Goal: Task Accomplishment & Management: Complete application form

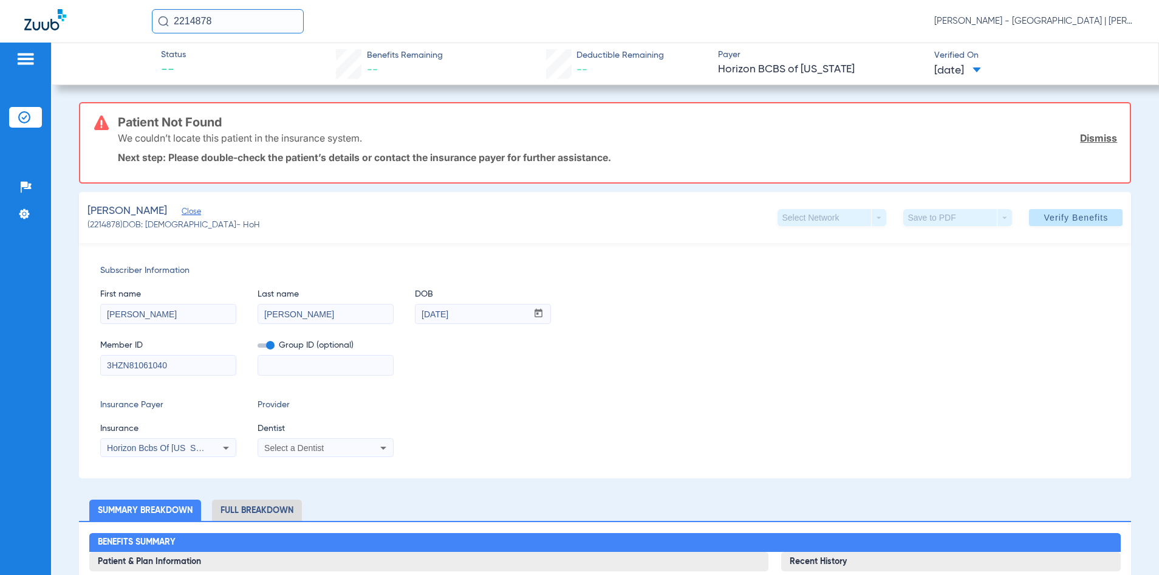
click at [202, 24] on input "2214878" at bounding box center [228, 21] width 152 height 24
click at [567, 334] on div "Member ID 3HZN81061040 Group ID (optional)" at bounding box center [605, 351] width 1010 height 47
drag, startPoint x: 215, startPoint y: 22, endPoint x: 118, endPoint y: 22, distance: 97.2
click at [118, 22] on div "2214878 Kelly Soares - Jersey City Smile Center | Abra Dental" at bounding box center [579, 21] width 1159 height 43
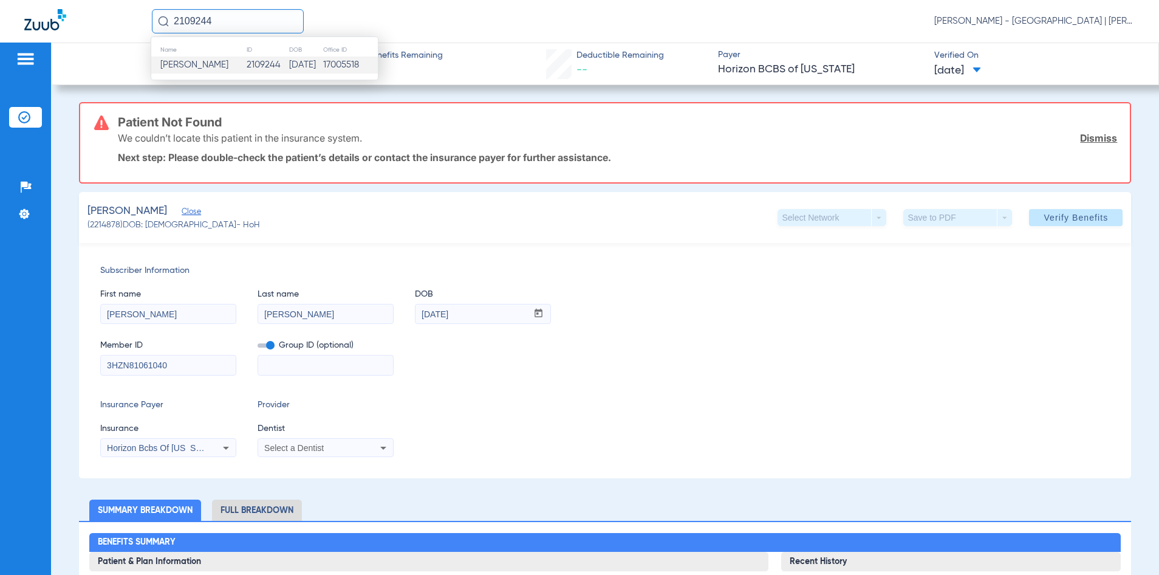
type input "2109244"
drag, startPoint x: 255, startPoint y: 64, endPoint x: 232, endPoint y: 65, distance: 23.1
click at [256, 64] on td "2109244" at bounding box center [267, 64] width 43 height 17
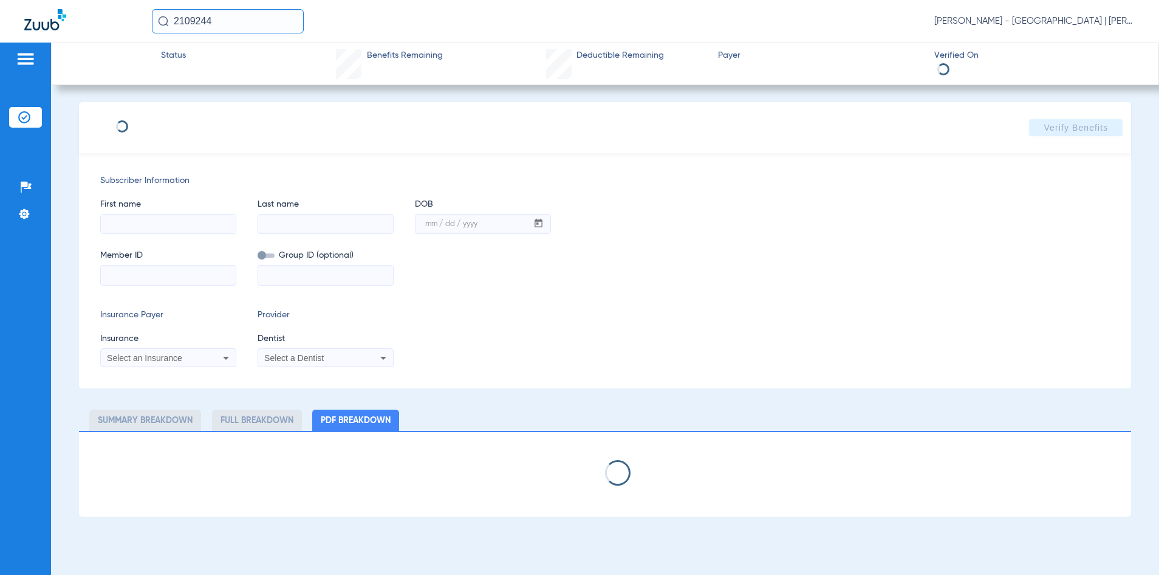
select select "page-width"
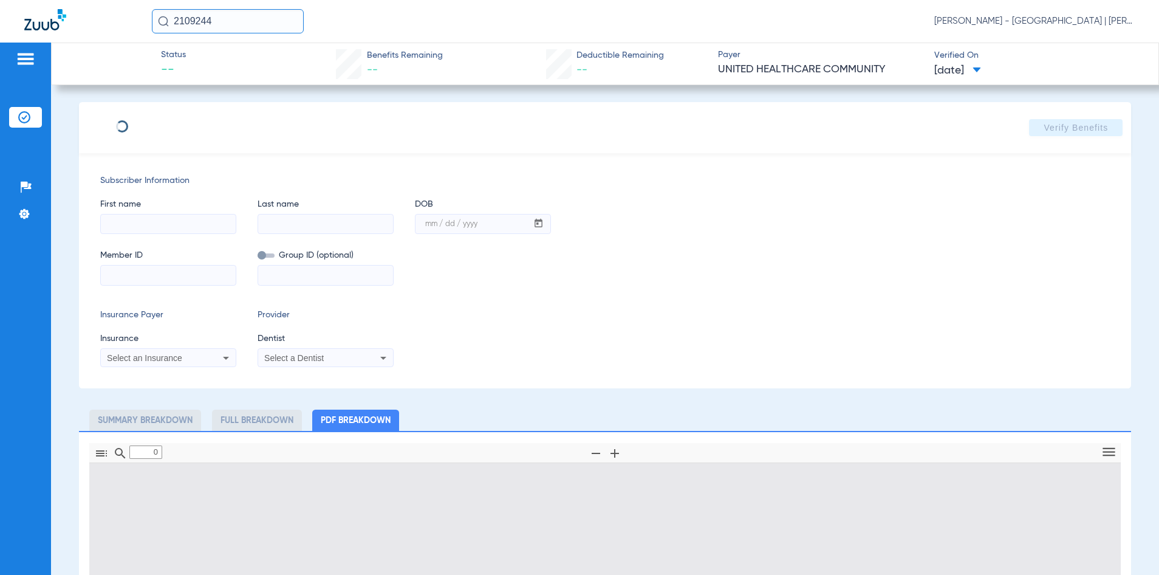
type input "1"
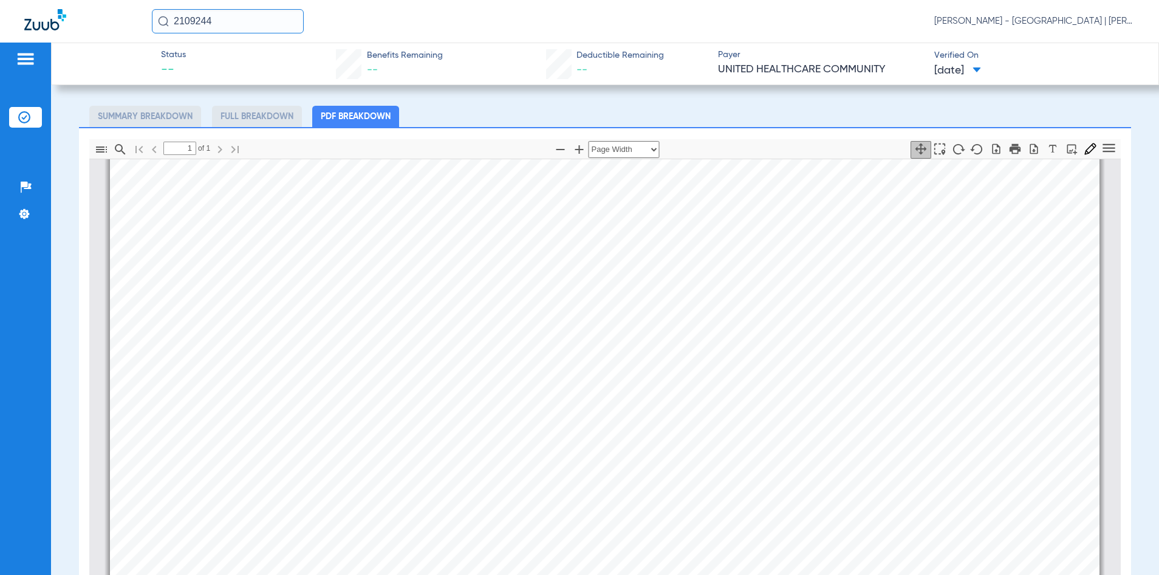
type input "Tawanda"
type input "Brooks"
type input "09/17/1977"
type input "109510262"
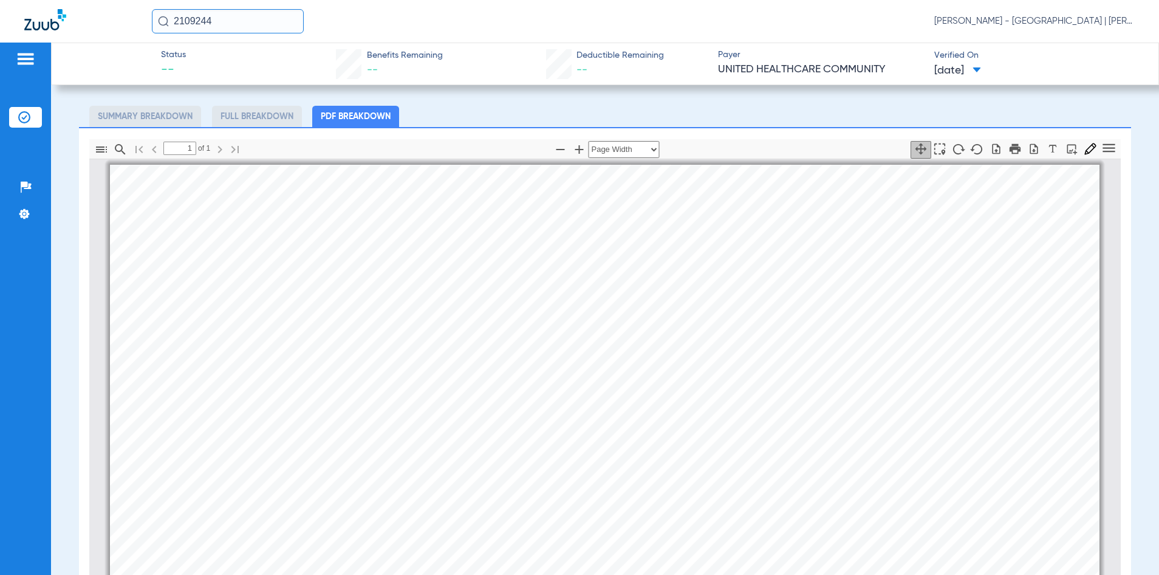
scroll to position [0, 0]
drag, startPoint x: 253, startPoint y: 29, endPoint x: 167, endPoint y: 27, distance: 85.7
click at [167, 27] on input "2109244" at bounding box center [228, 21] width 152 height 24
type input "2764064"
click at [245, 58] on td "2764064" at bounding box center [267, 64] width 44 height 17
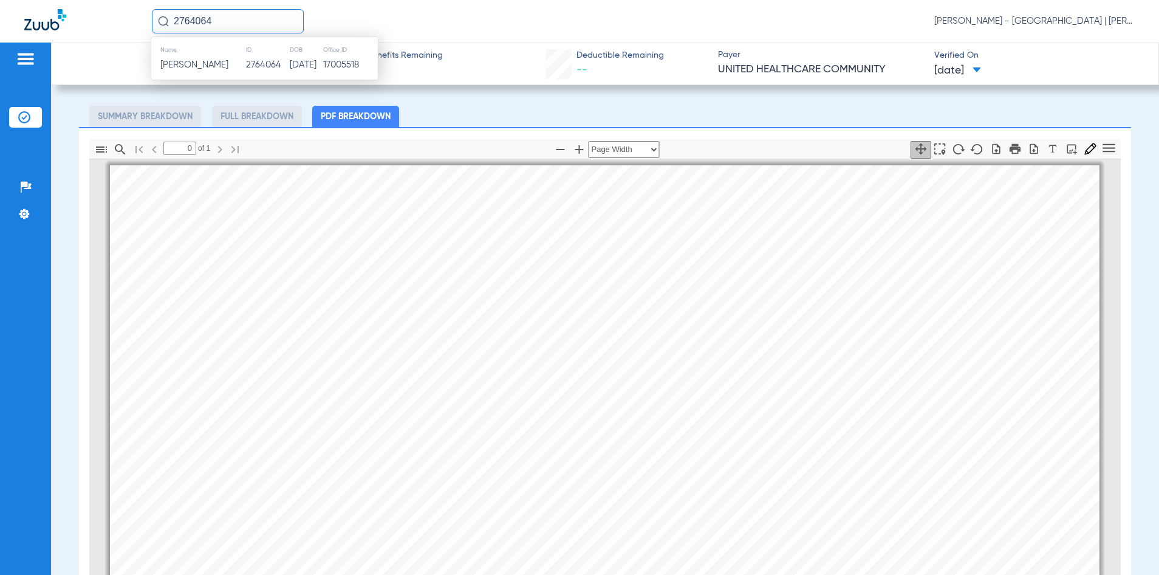
scroll to position [304, 0]
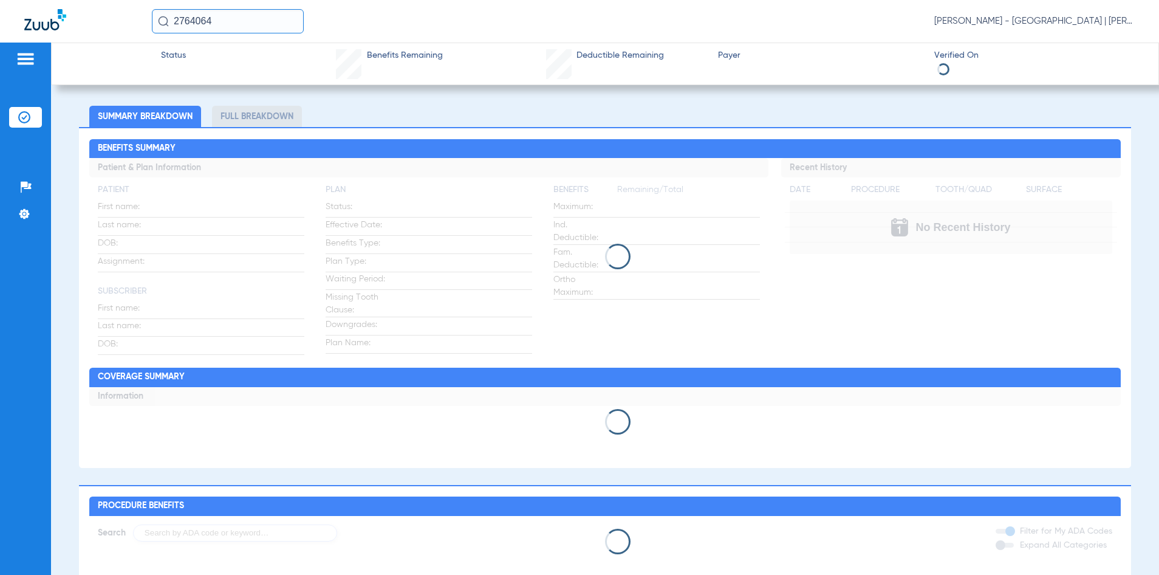
type input "NATHANIEL"
type input "BARIENE"
type input "02/03/2024"
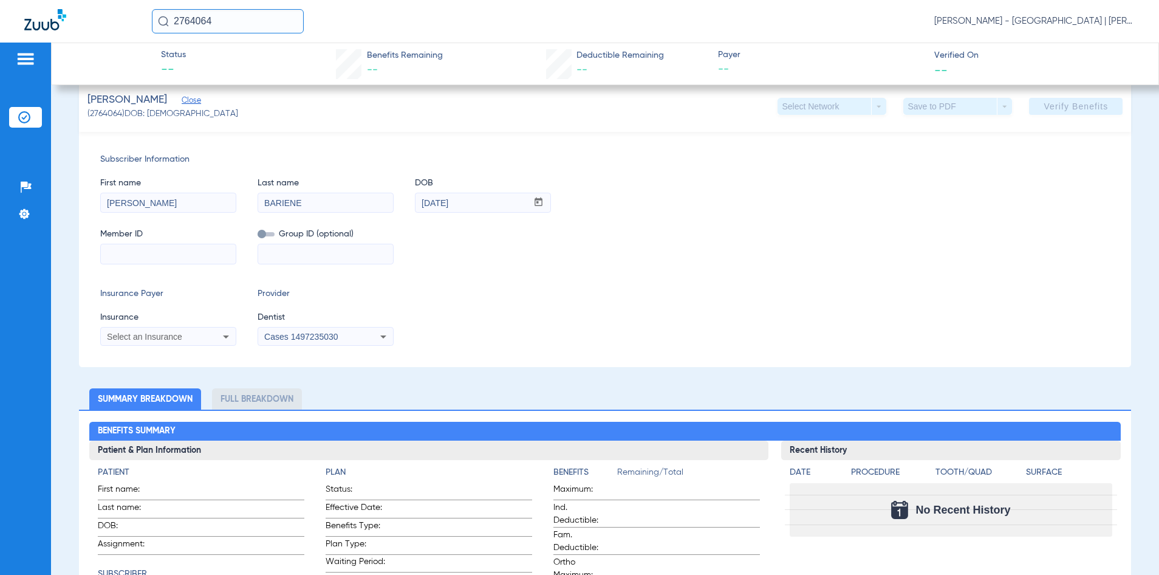
scroll to position [190, 0]
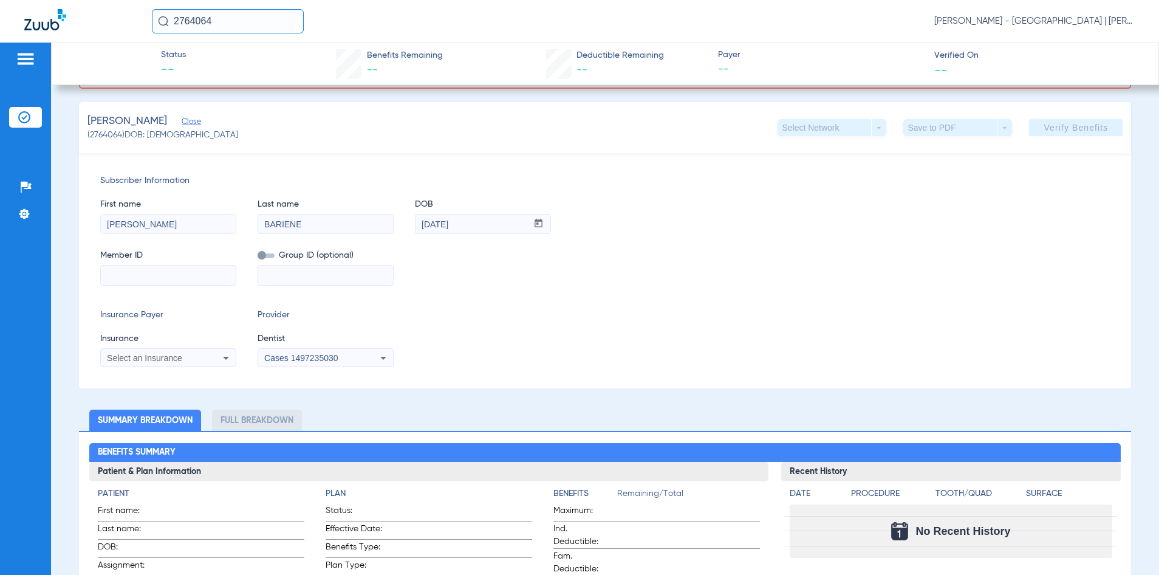
click at [190, 281] on input at bounding box center [168, 274] width 135 height 19
paste input "3HDN72549500"
click at [123, 279] on input "3HDN72549500" at bounding box center [168, 274] width 135 height 19
type input "3HZN72549500"
click at [216, 358] on div "Select an Insurance" at bounding box center [168, 358] width 135 height 15
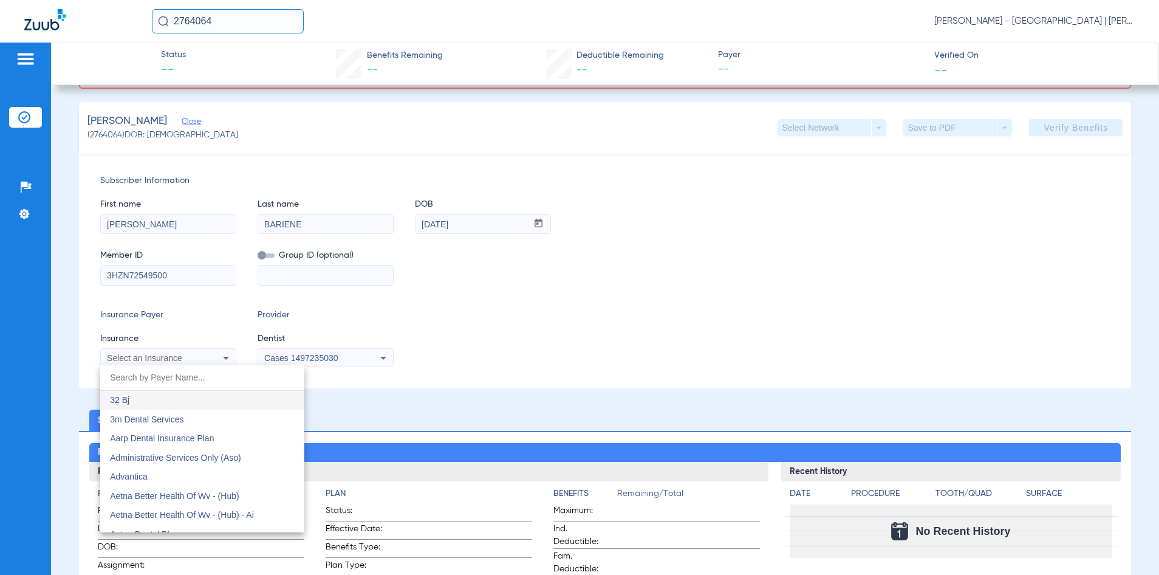
click at [187, 383] on input "dropdown search" at bounding box center [202, 377] width 204 height 25
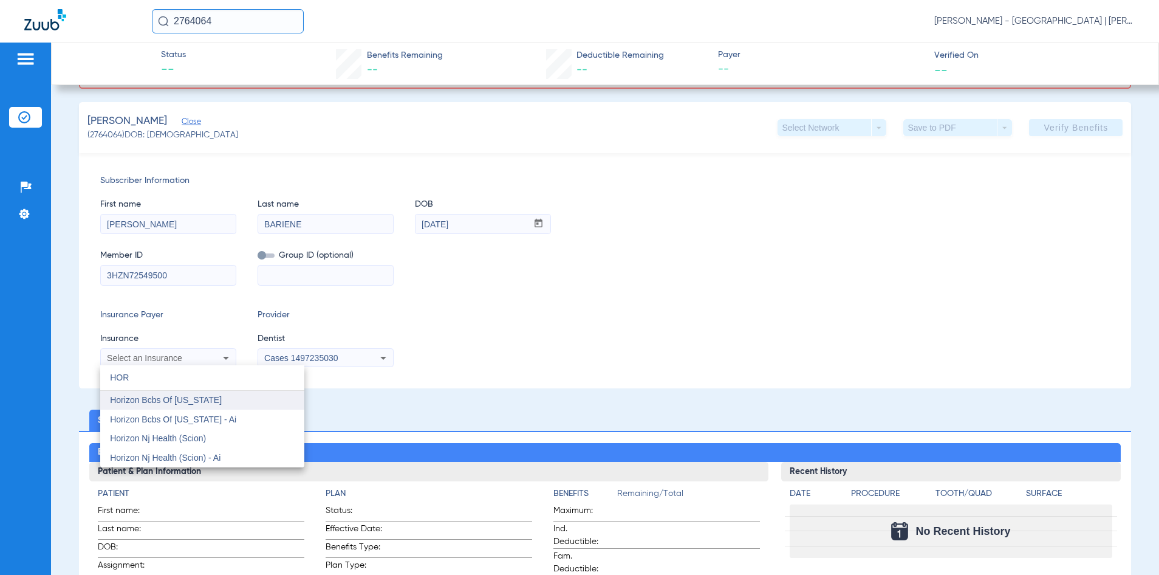
type input "HOR"
click at [202, 403] on span "Horizon Bcbs Of [US_STATE]" at bounding box center [166, 400] width 112 height 10
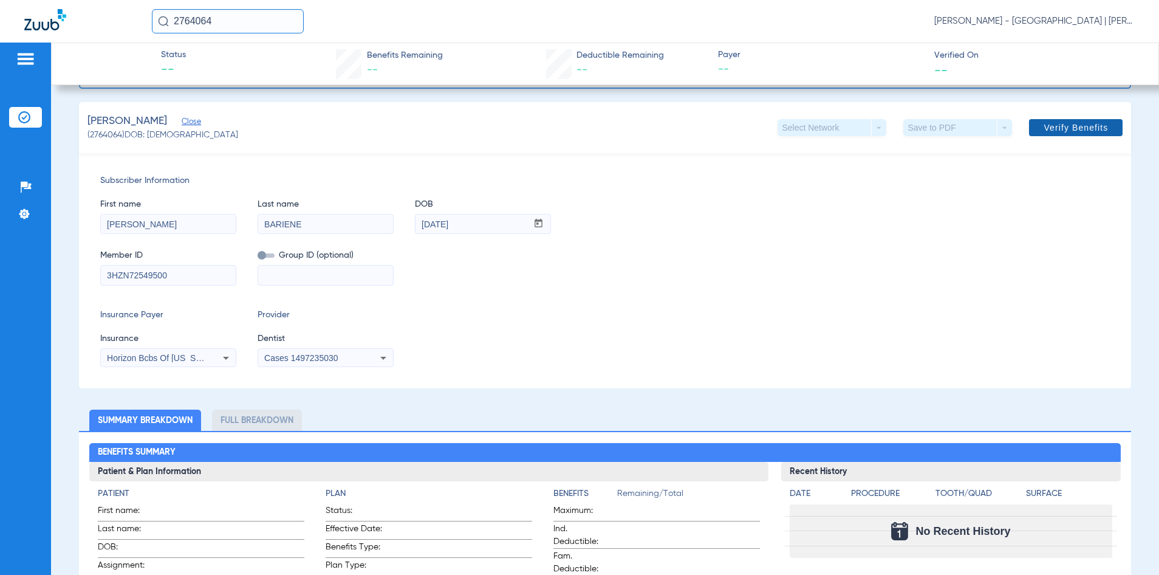
click at [1031, 138] on span at bounding box center [1076, 127] width 94 height 29
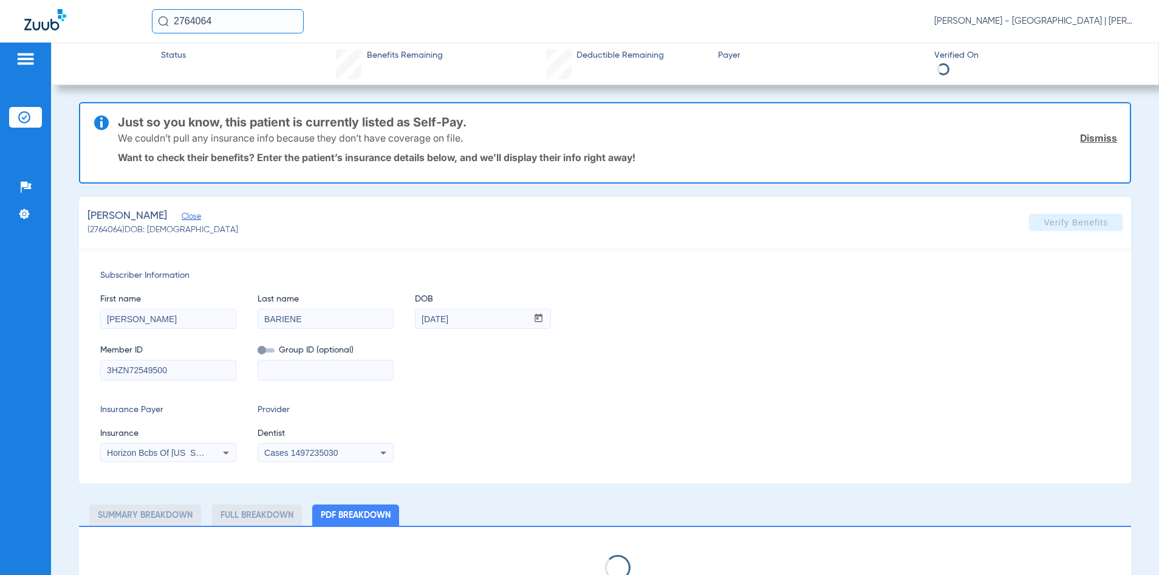
select select "page-width"
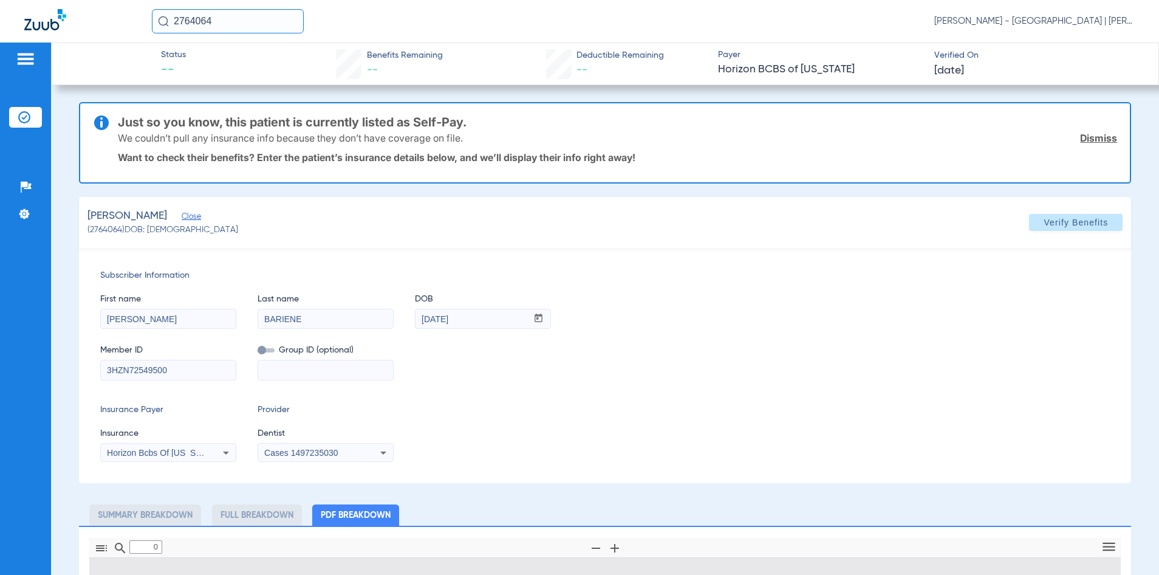
type input "1"
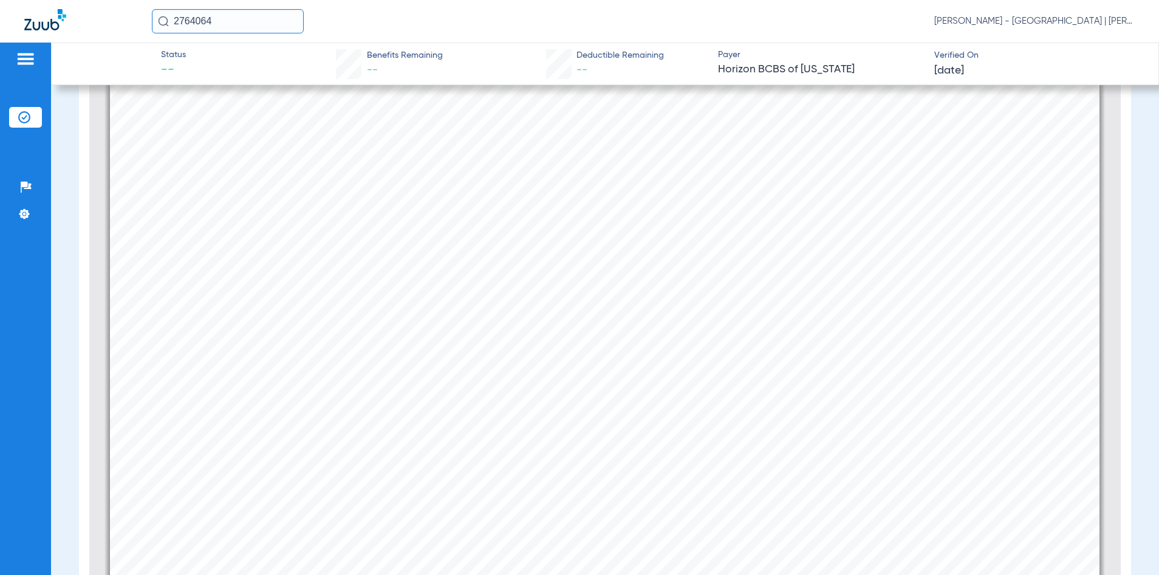
scroll to position [486, 0]
click at [189, 19] on input "2764064" at bounding box center [228, 21] width 152 height 24
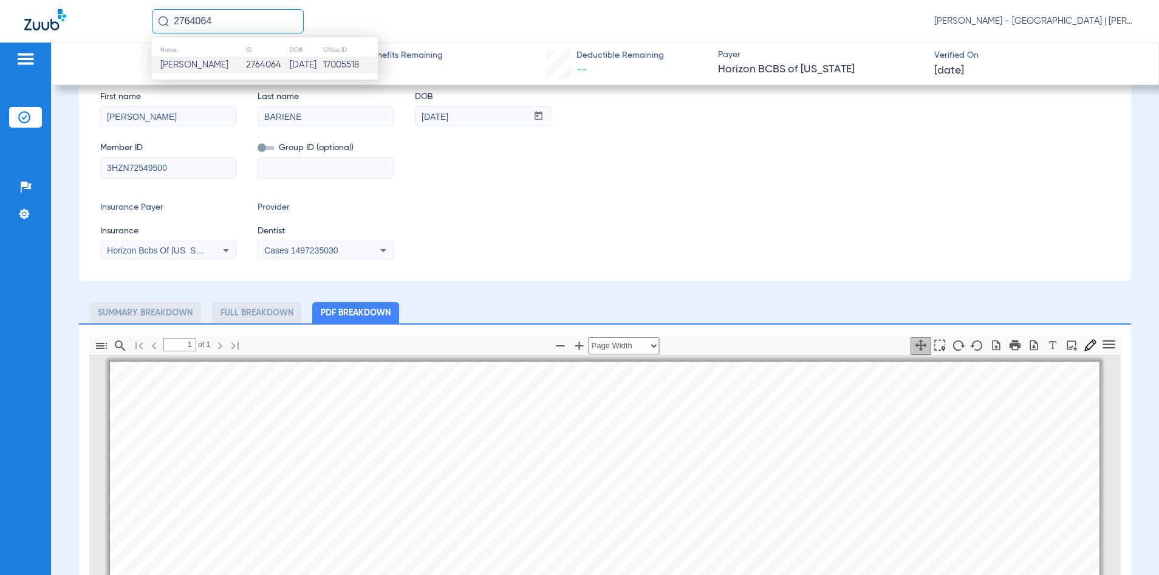
scroll to position [61, 0]
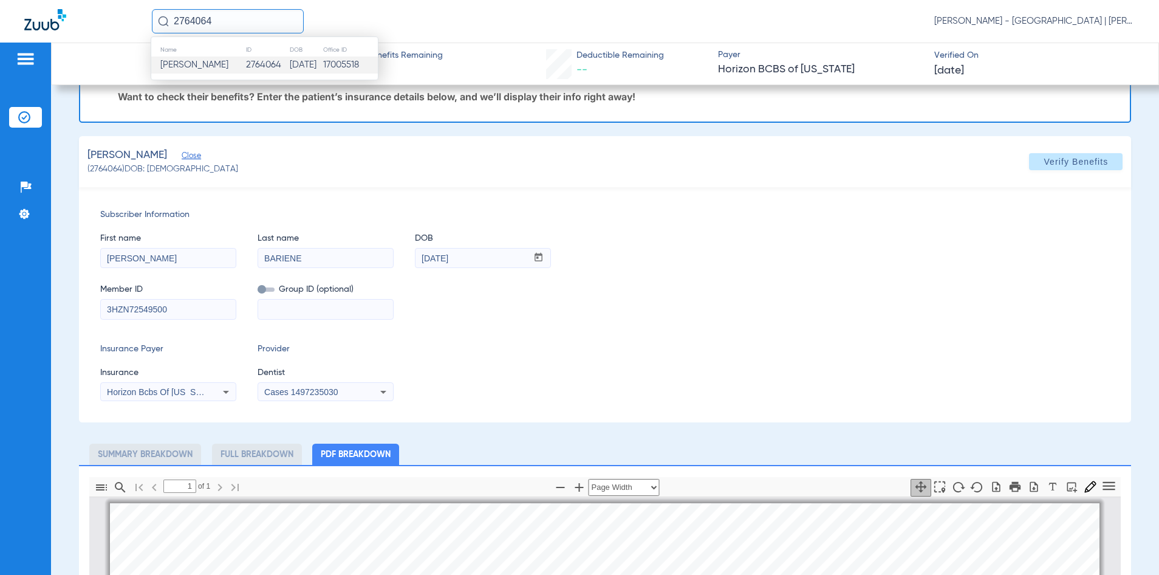
click at [126, 311] on input "3HZN72549500" at bounding box center [168, 309] width 135 height 19
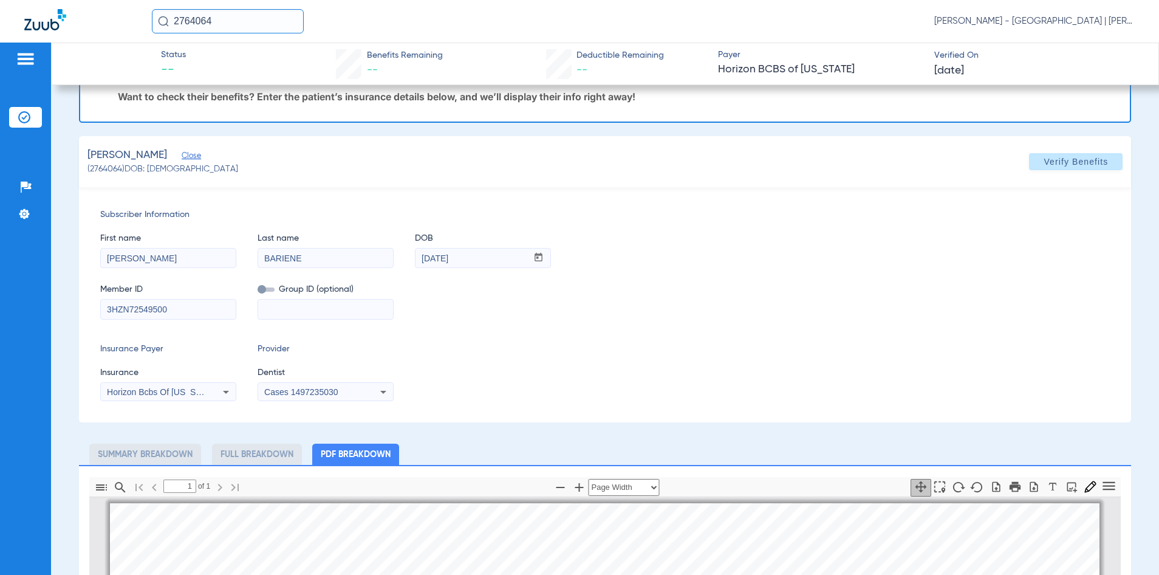
click at [126, 311] on input "3HZN72549500" at bounding box center [168, 309] width 135 height 19
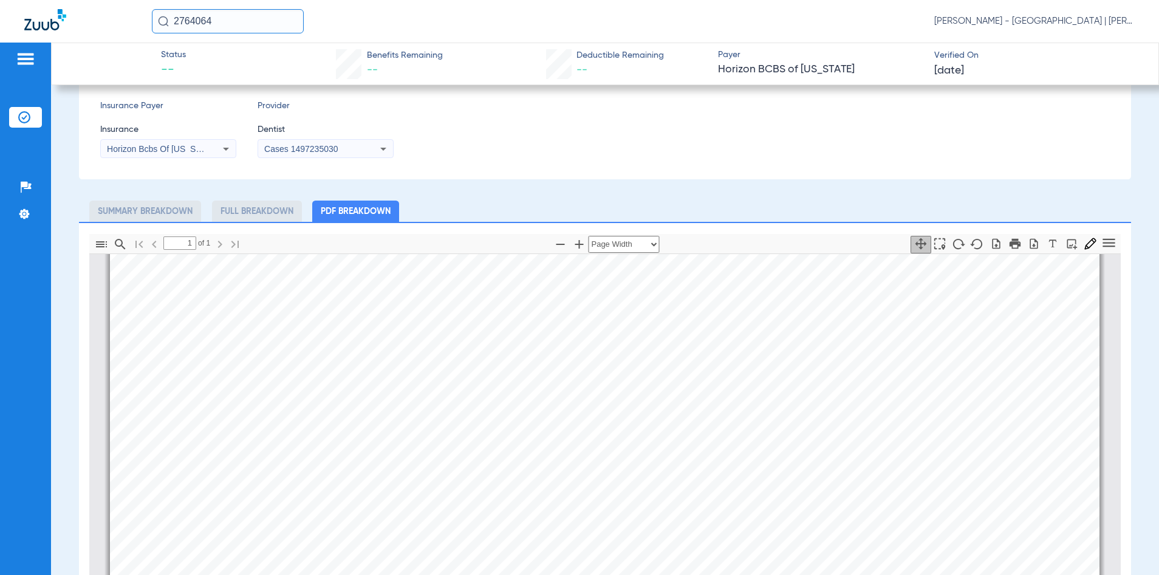
scroll to position [122, 0]
drag, startPoint x: 228, startPoint y: 29, endPoint x: 132, endPoint y: 29, distance: 96.6
click at [132, 29] on div "2764064 Kelly Soares - Jersey City Smile Center | Abra Dental" at bounding box center [579, 21] width 1159 height 43
type input "2763341"
click at [188, 61] on span "Catalina Albizu" at bounding box center [194, 64] width 68 height 9
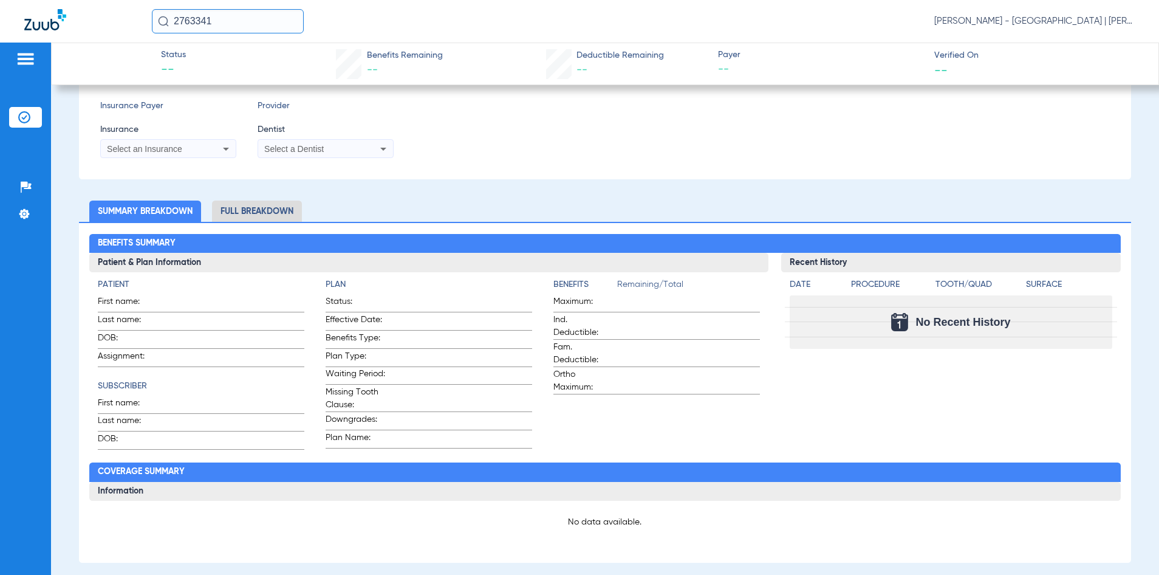
type input "CATALINA"
type input "ALBIZU"
type input "03/17/1995"
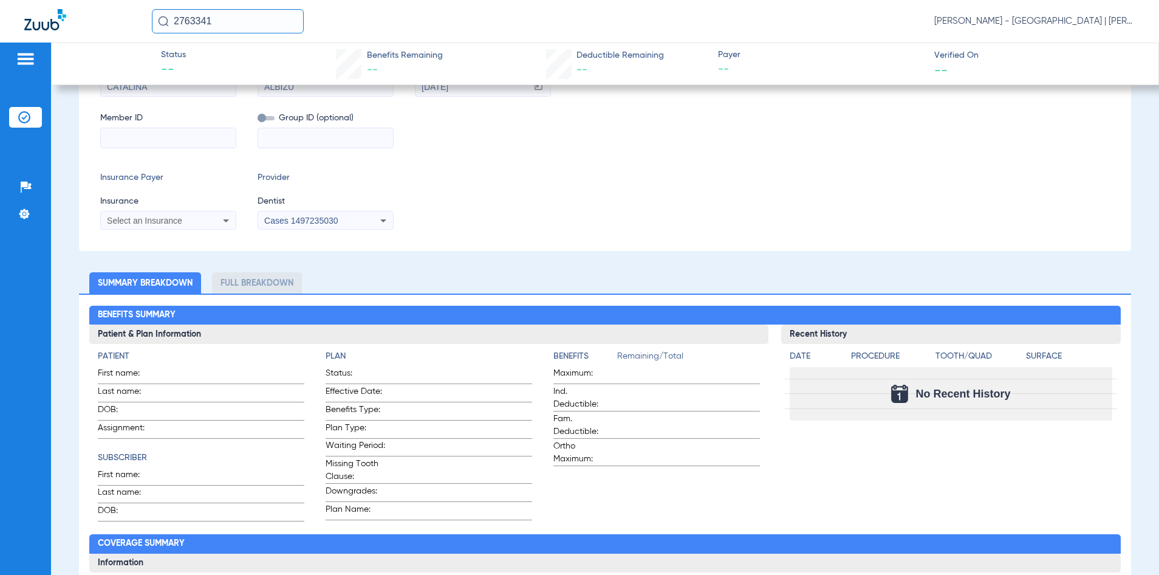
scroll to position [95, 0]
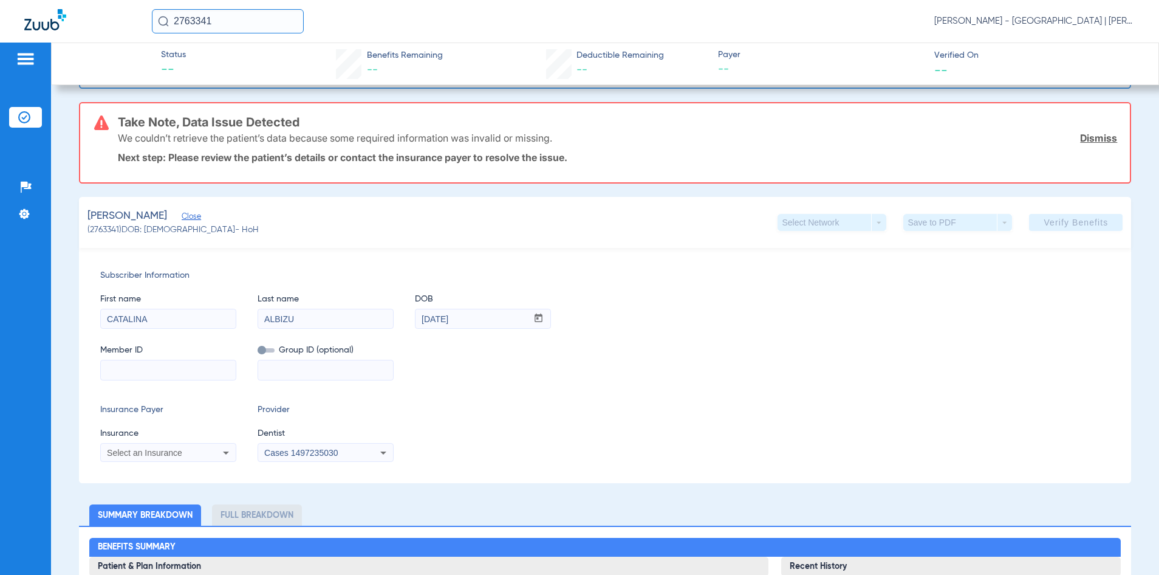
click at [170, 366] on input at bounding box center [168, 369] width 135 height 19
drag, startPoint x: 158, startPoint y: 454, endPoint x: 158, endPoint y: 447, distance: 7.3
click at [158, 454] on span "Select an Insurance" at bounding box center [144, 453] width 75 height 10
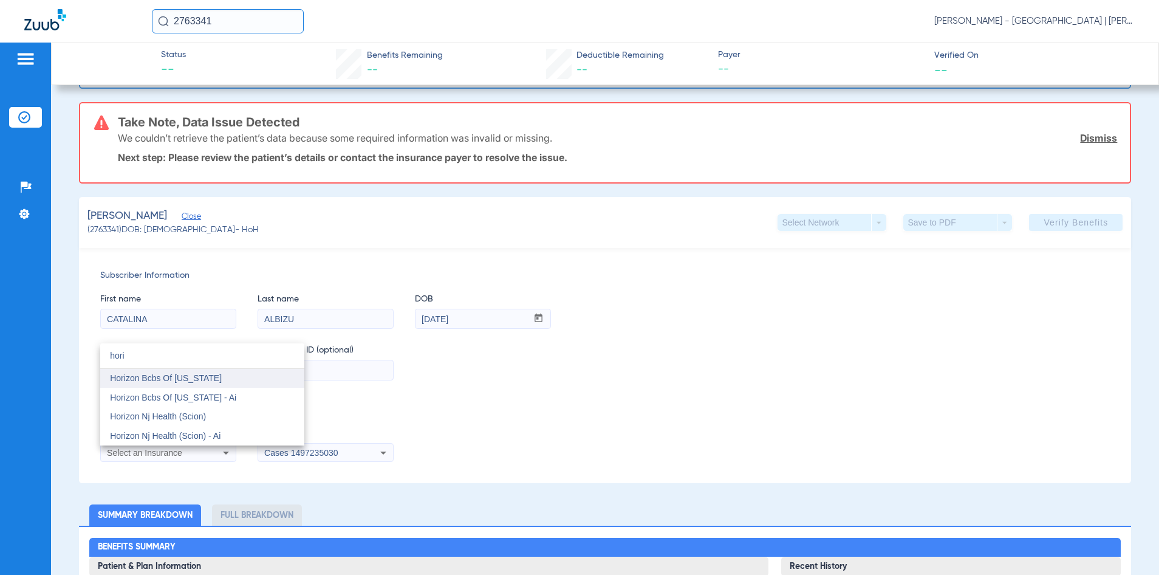
type input "hori"
click at [146, 370] on mat-option "Horizon Bcbs Of [US_STATE]" at bounding box center [202, 378] width 204 height 19
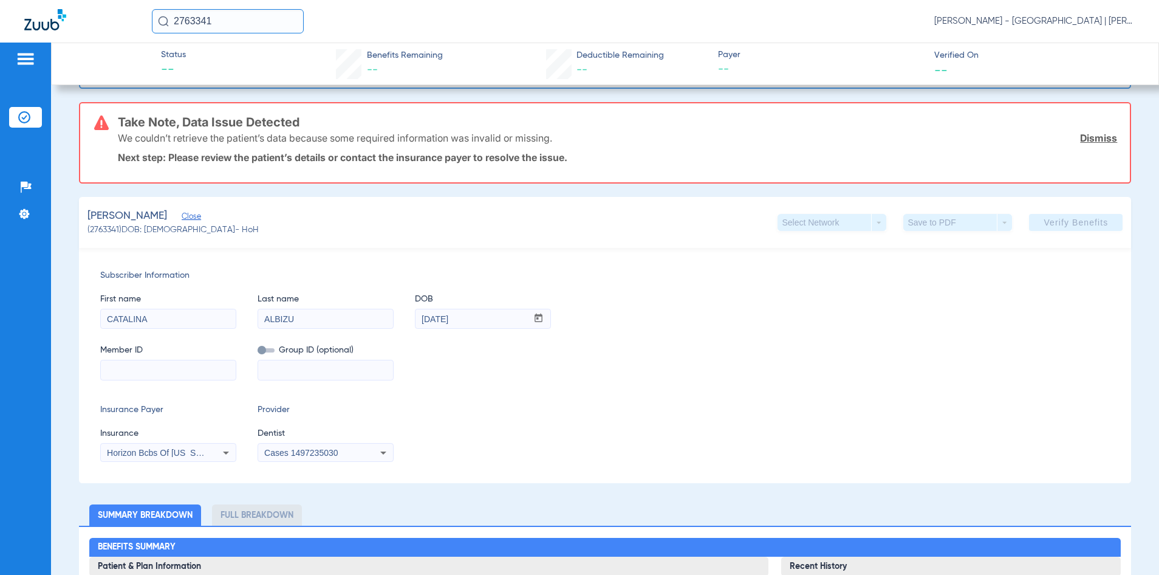
click at [147, 366] on input at bounding box center [168, 369] width 135 height 19
click at [186, 368] on input at bounding box center [168, 369] width 135 height 19
paste input "3HZN94060300"
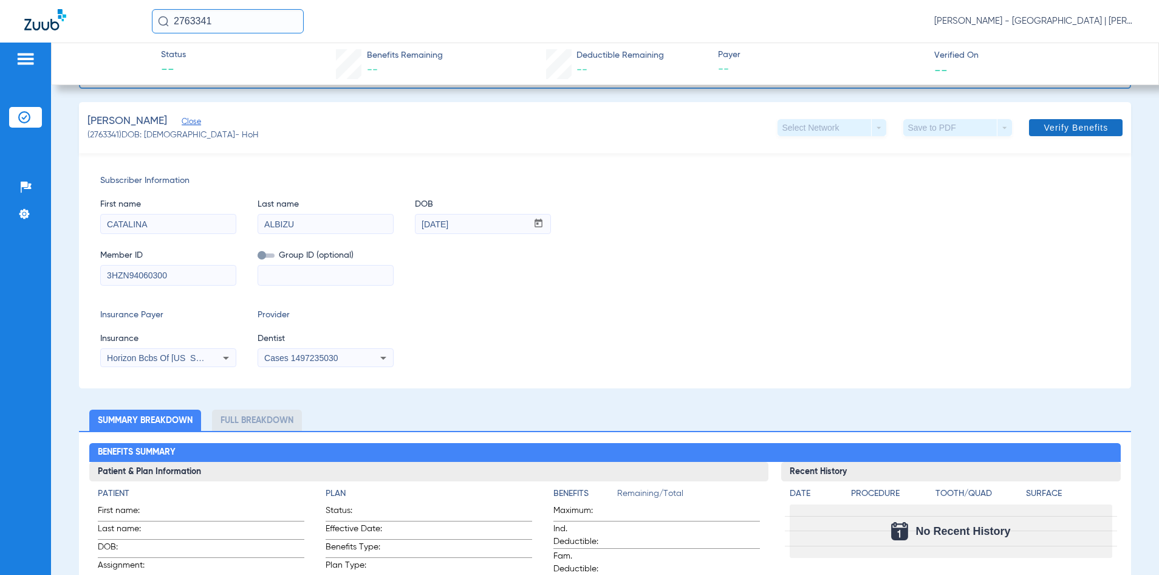
type input "3HZN94060300"
click at [1058, 118] on span at bounding box center [1076, 127] width 94 height 29
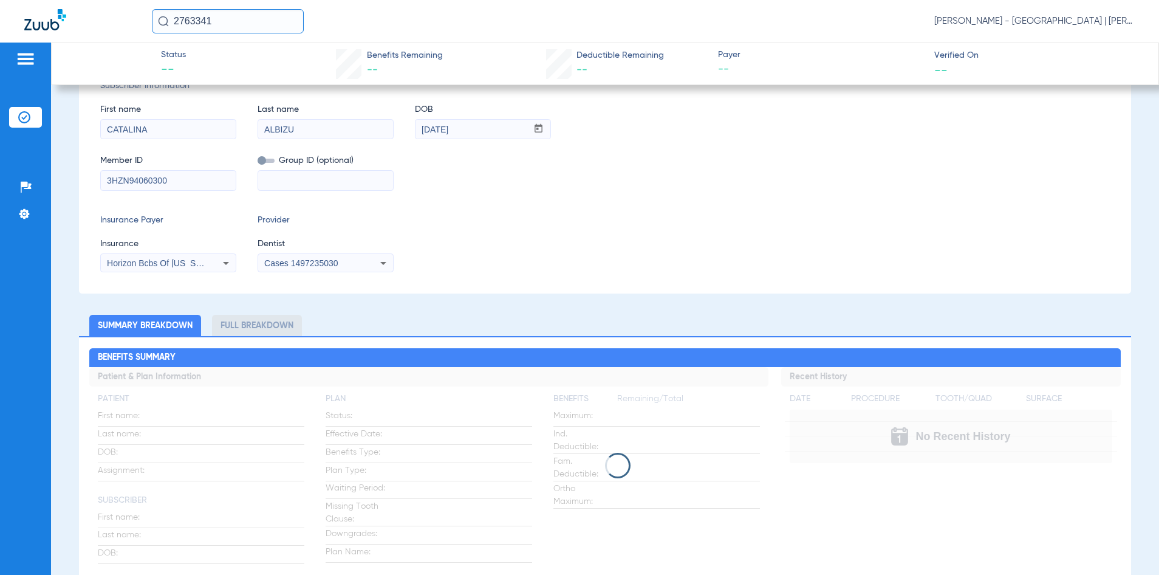
scroll to position [0, 0]
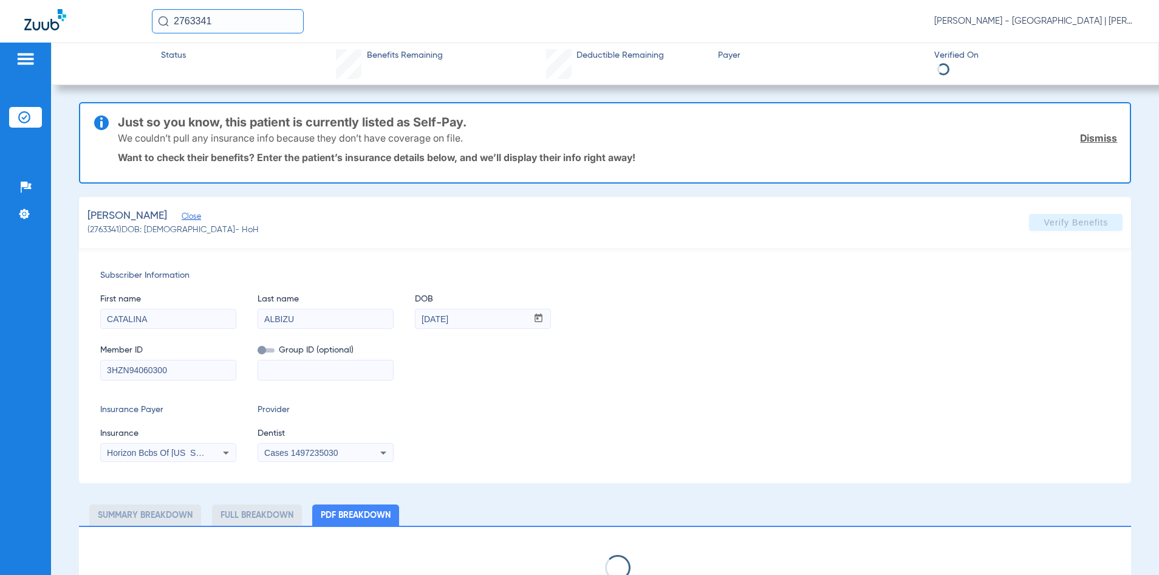
select select "page-width"
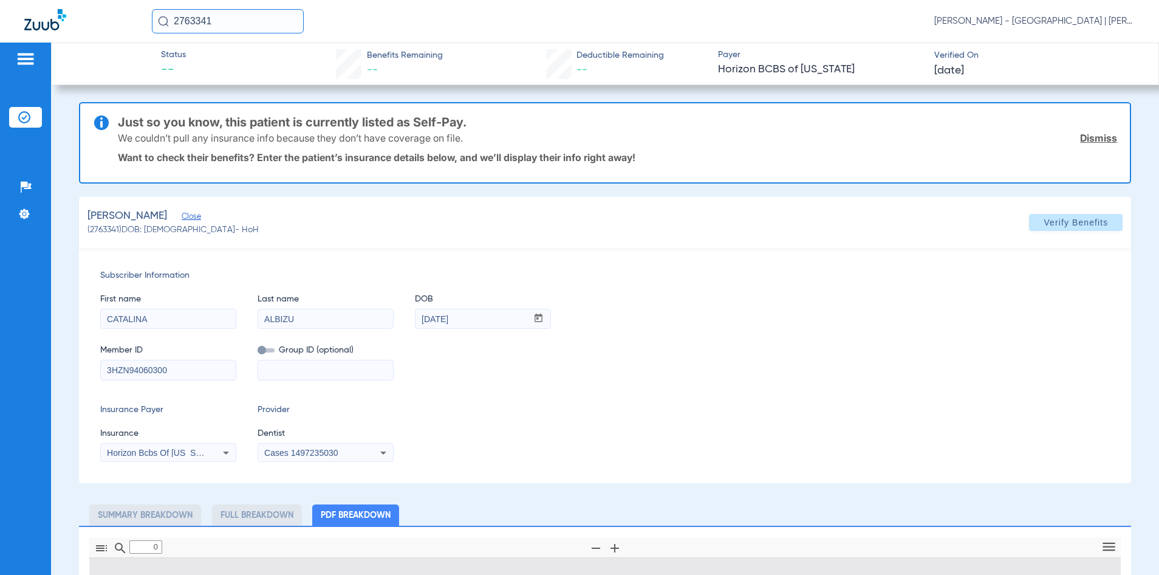
type input "1"
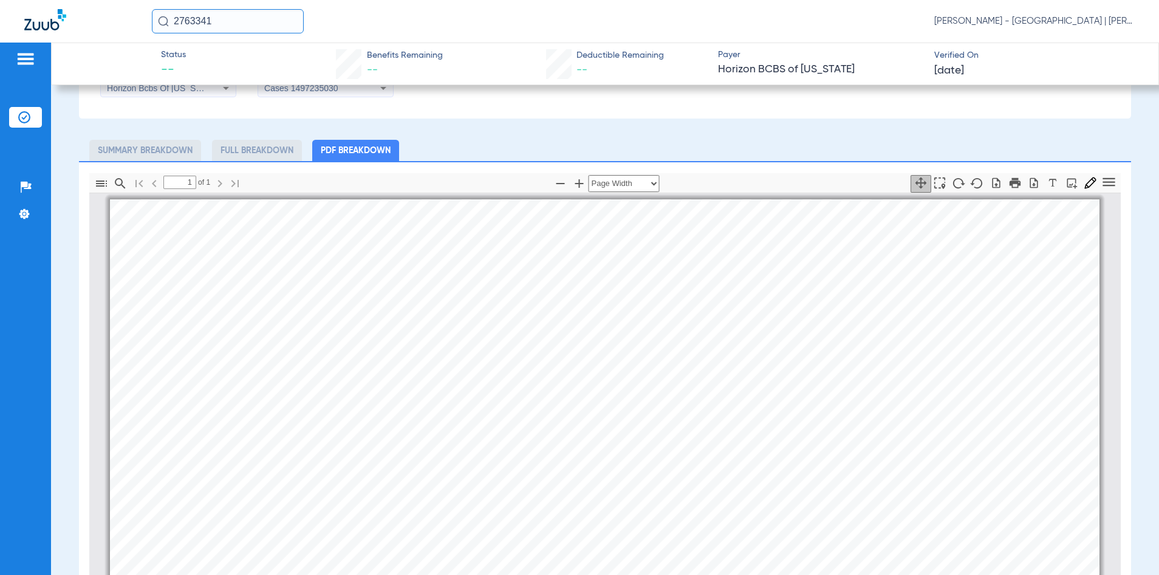
click at [199, 18] on input "2763341" at bounding box center [228, 21] width 152 height 24
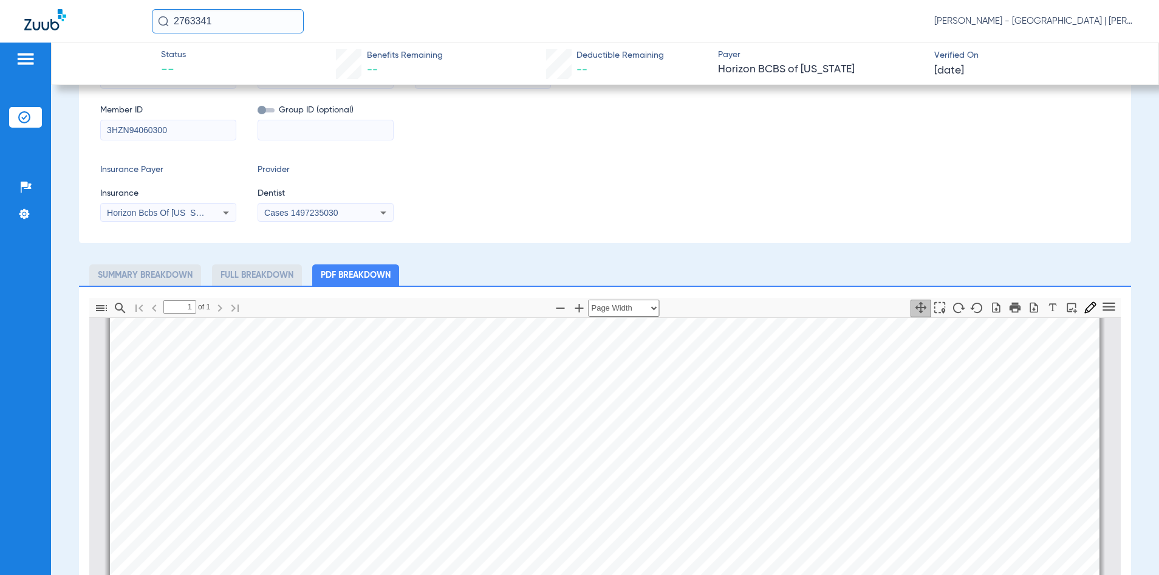
scroll to position [243, 0]
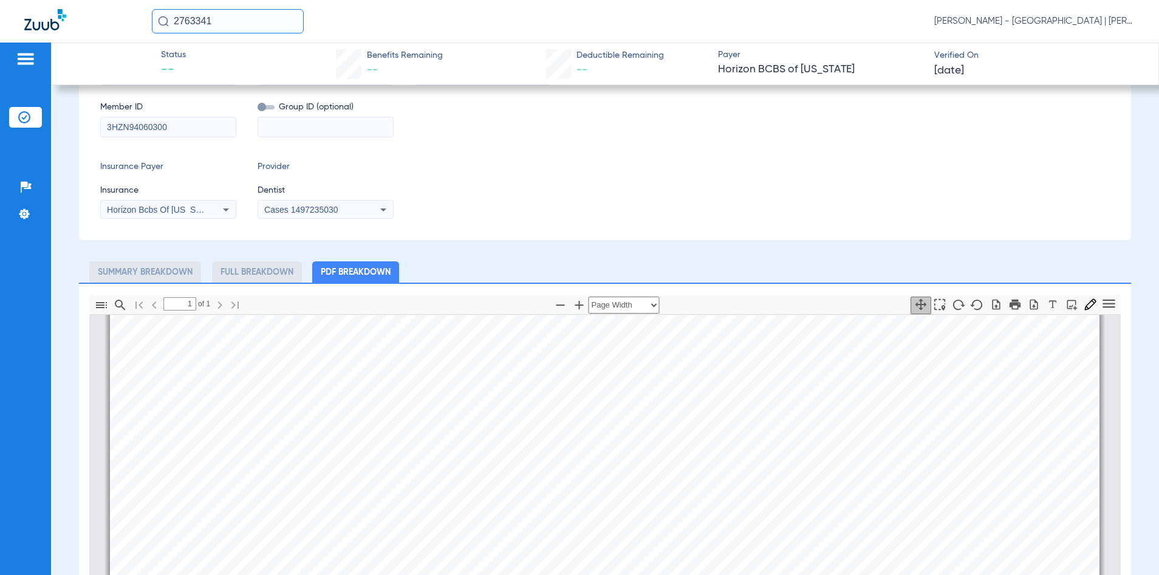
click at [148, 126] on input "3HZN94060300" at bounding box center [168, 126] width 135 height 19
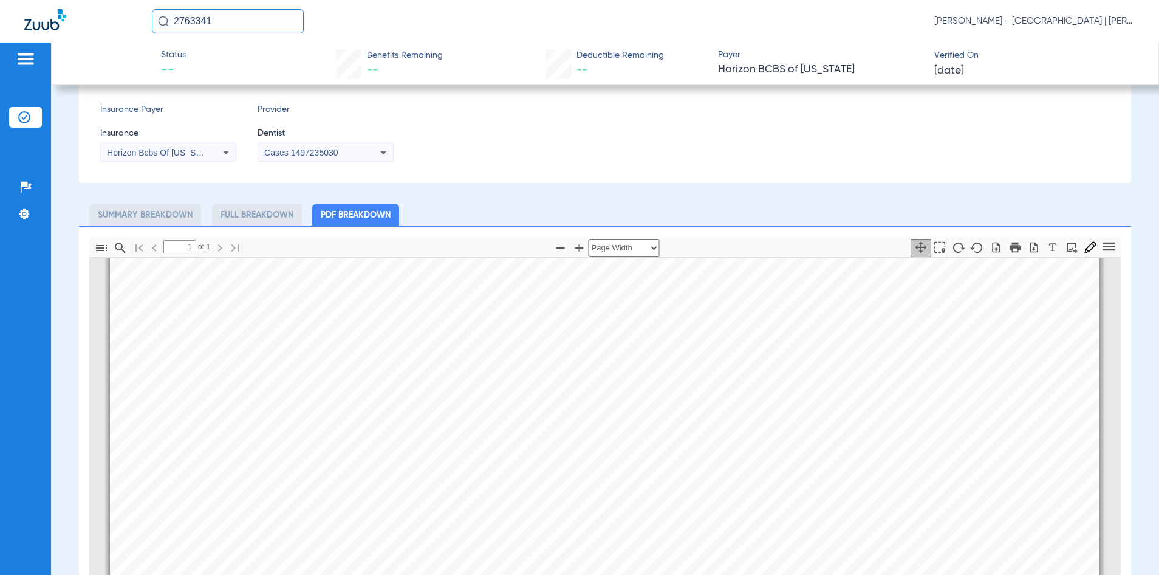
scroll to position [425, 0]
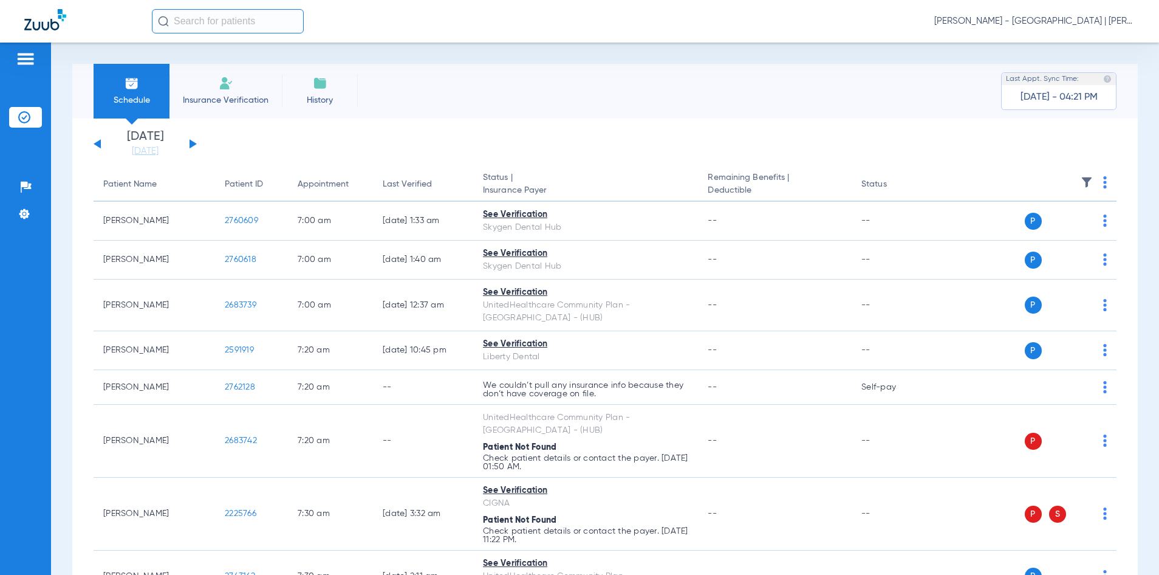
click at [247, 33] on input "text" at bounding box center [228, 21] width 152 height 24
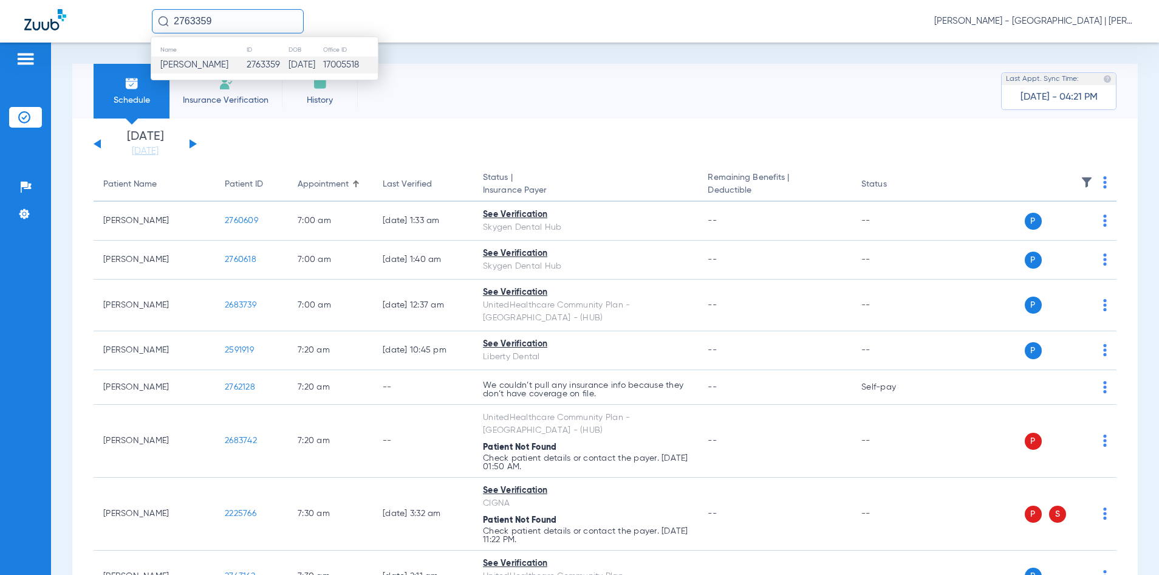
type input "2763359"
click at [246, 63] on td "2763359" at bounding box center [267, 64] width 42 height 17
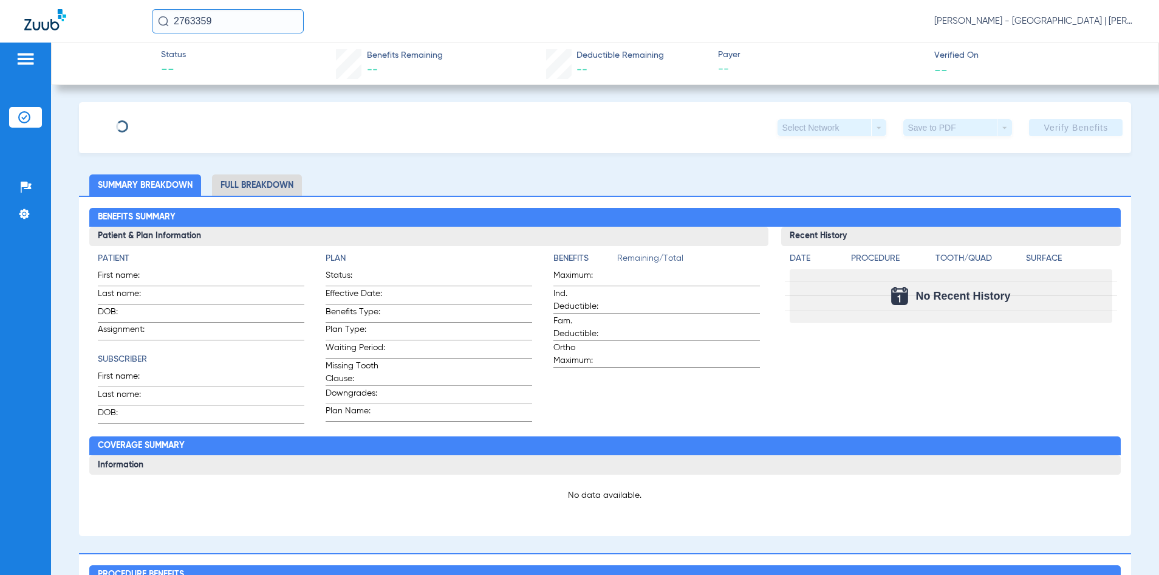
type input "CHRISTOPHER"
type input "IZARA"
type input "11/26/2011"
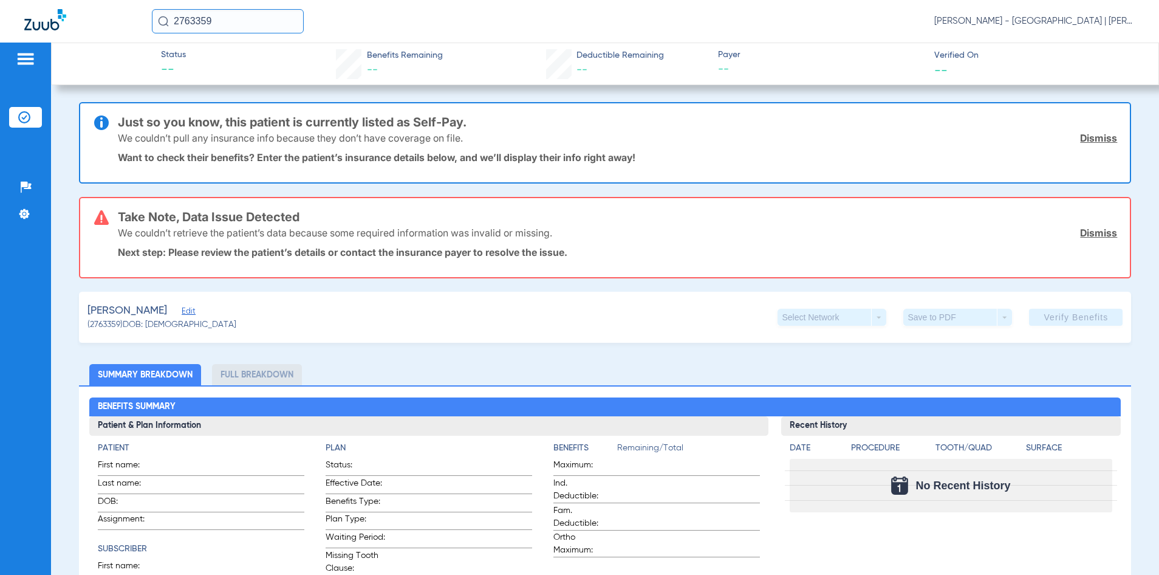
click at [193, 314] on span "Edit" at bounding box center [187, 313] width 11 height 12
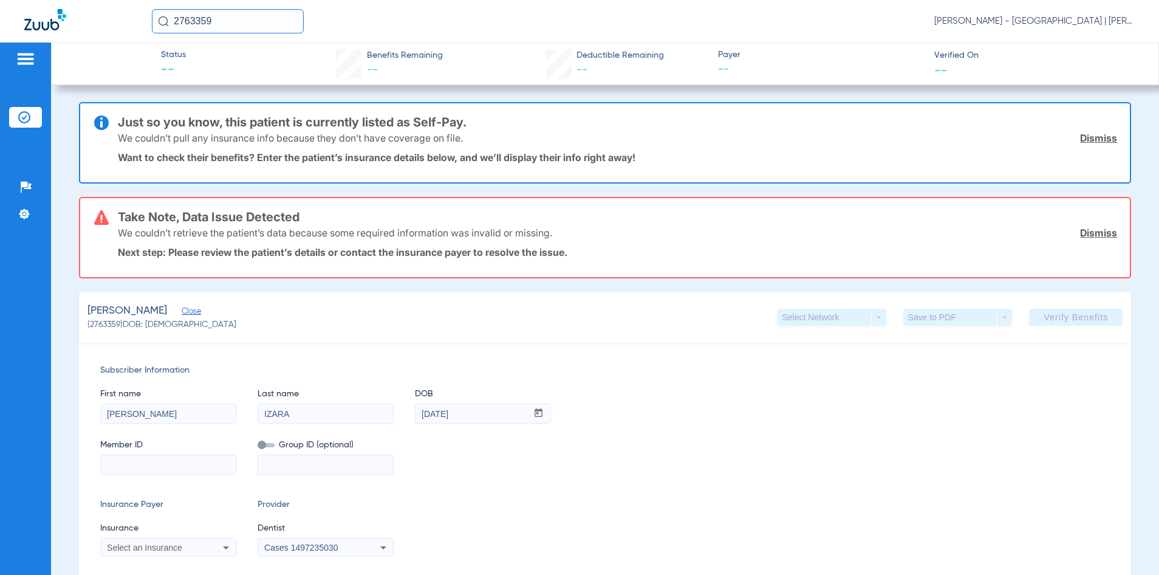
drag, startPoint x: 162, startPoint y: 467, endPoint x: 23, endPoint y: 451, distance: 139.9
click at [162, 467] on input at bounding box center [168, 464] width 135 height 19
click at [147, 465] on input at bounding box center [168, 464] width 135 height 19
click at [143, 462] on input at bounding box center [168, 464] width 135 height 19
paste input "U65954082"
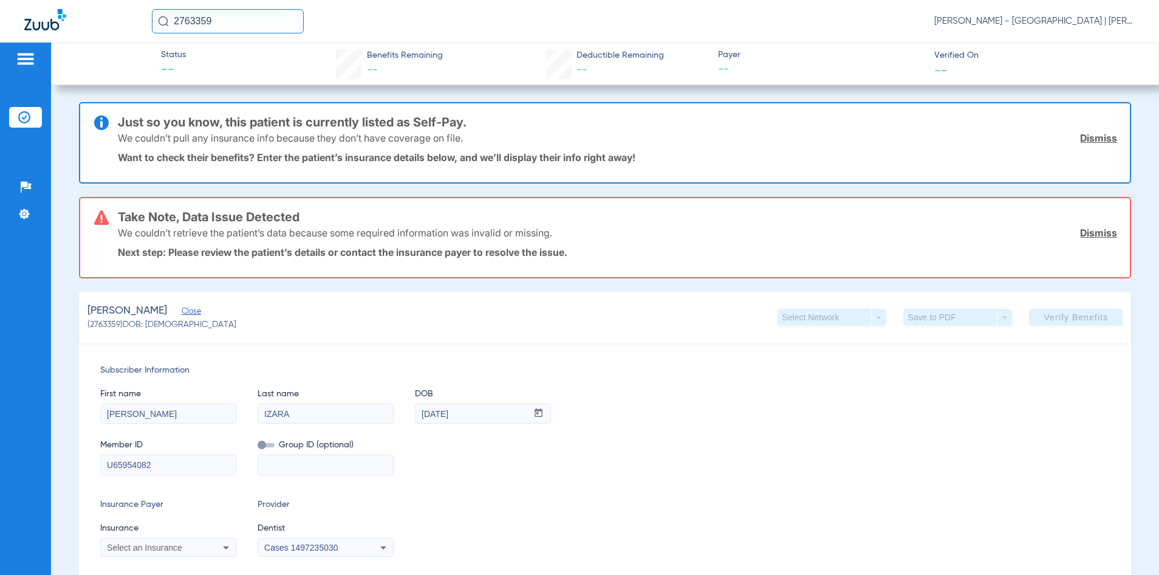
type input "U65954082"
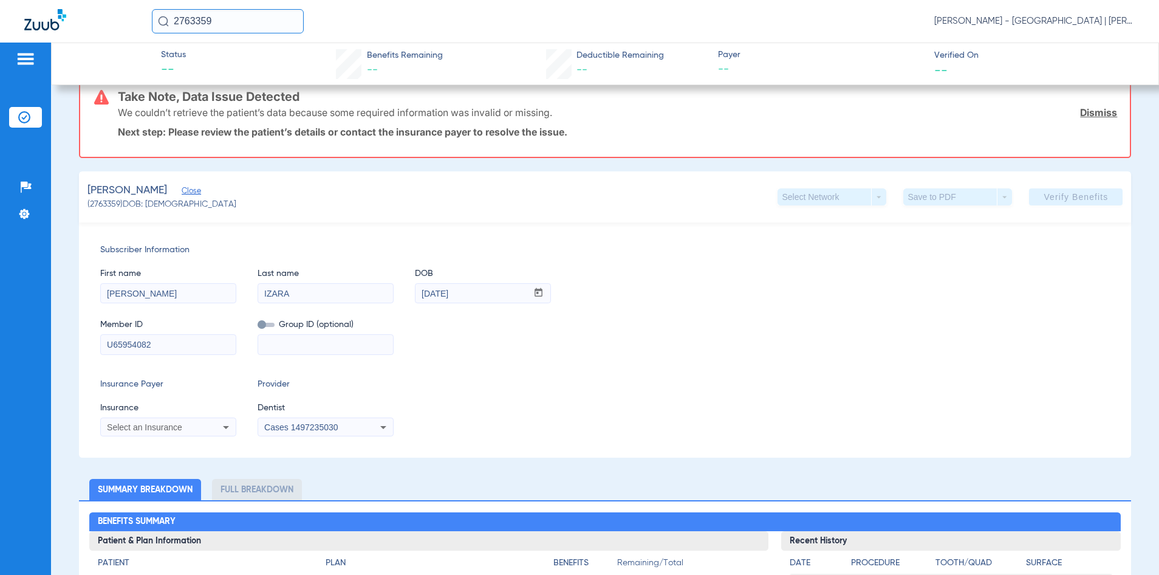
scroll to position [122, 0]
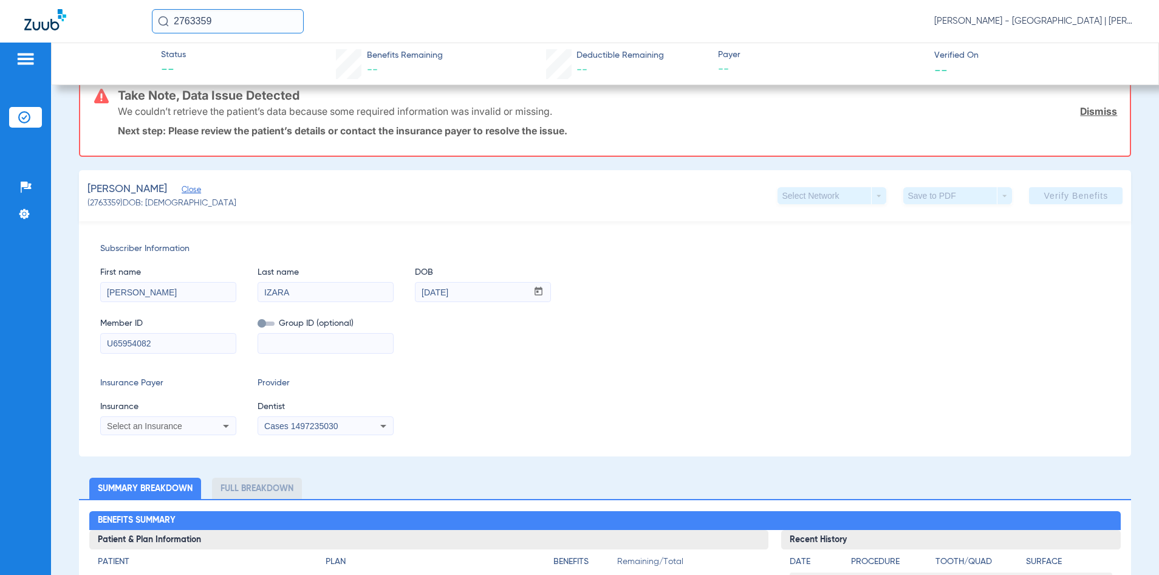
click at [191, 423] on div "Select an Insurance" at bounding box center [156, 426] width 98 height 9
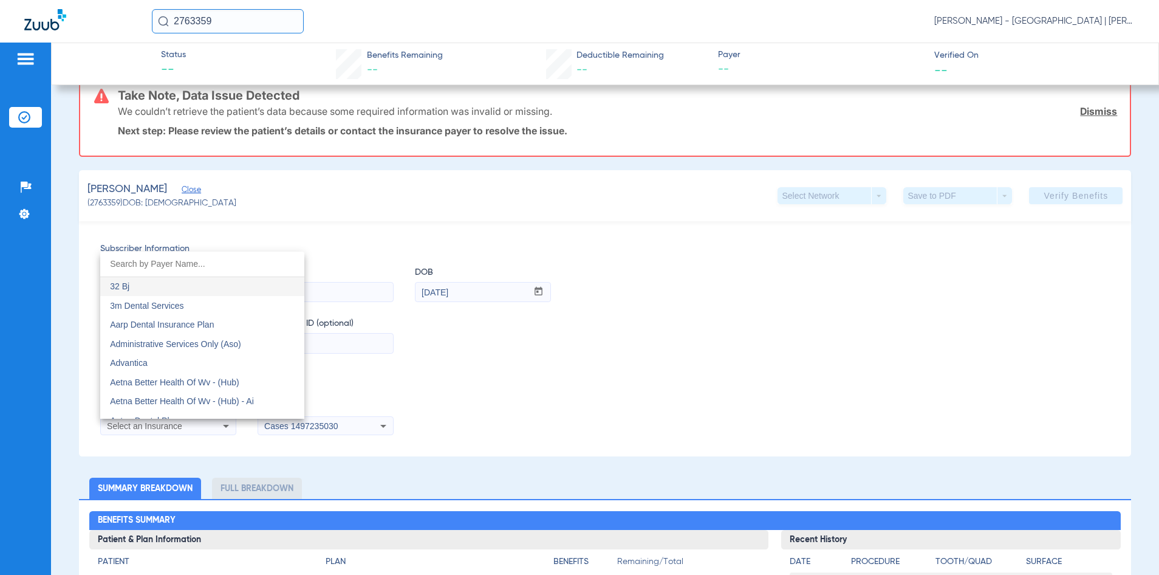
click at [160, 270] on input "dropdown search" at bounding box center [202, 264] width 204 height 25
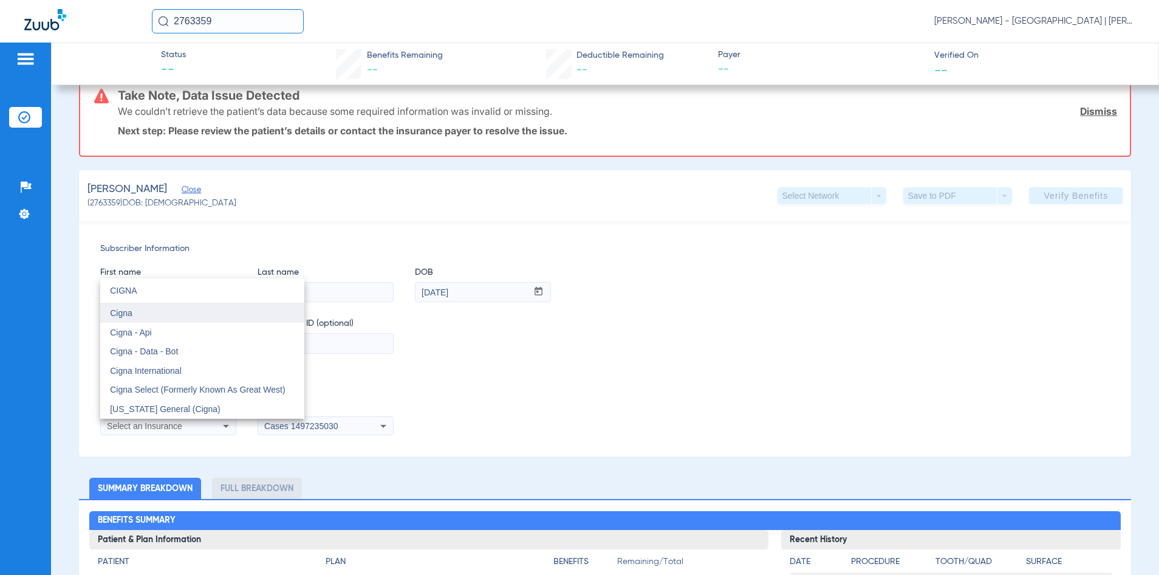
type input "CIGNA"
click at [220, 319] on mat-option "Cigna" at bounding box center [202, 313] width 204 height 19
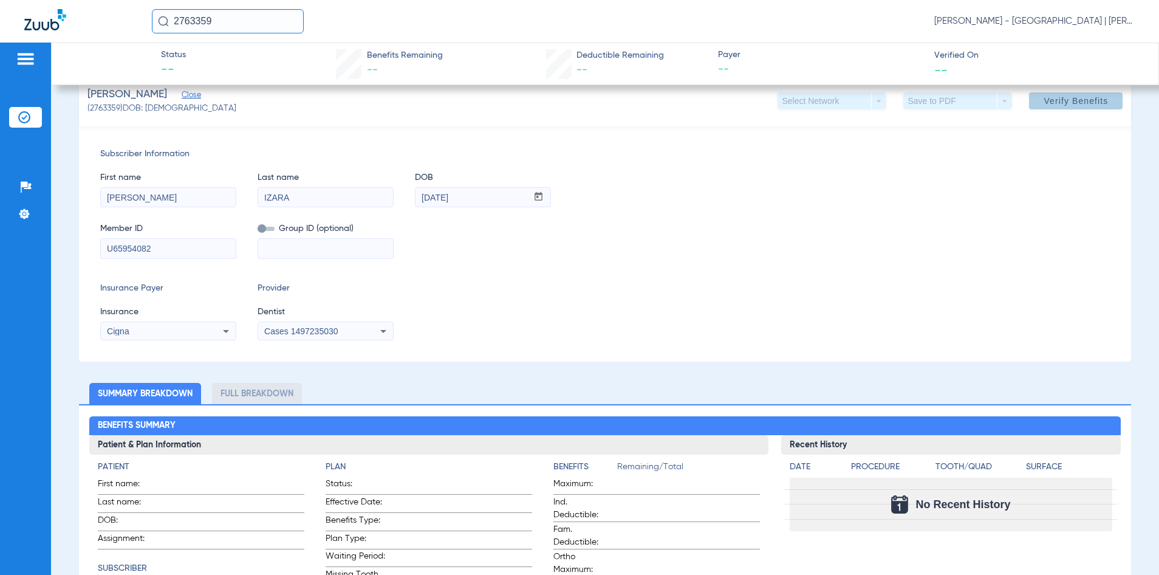
drag, startPoint x: 1063, startPoint y: 111, endPoint x: 1025, endPoint y: 97, distance: 40.0
click at [1064, 111] on span at bounding box center [1076, 100] width 94 height 29
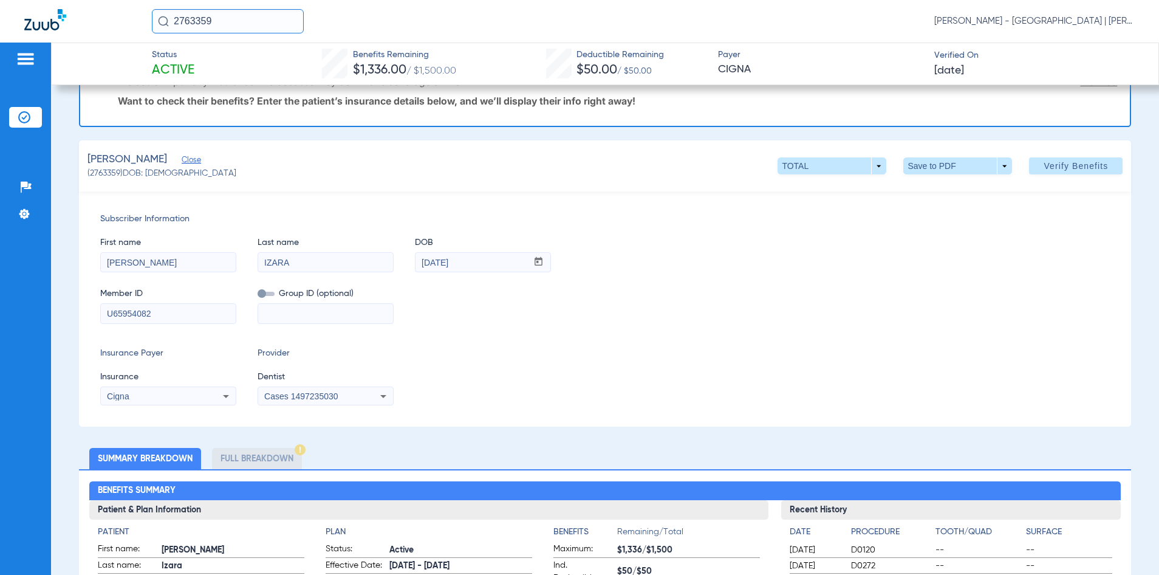
scroll to position [0, 0]
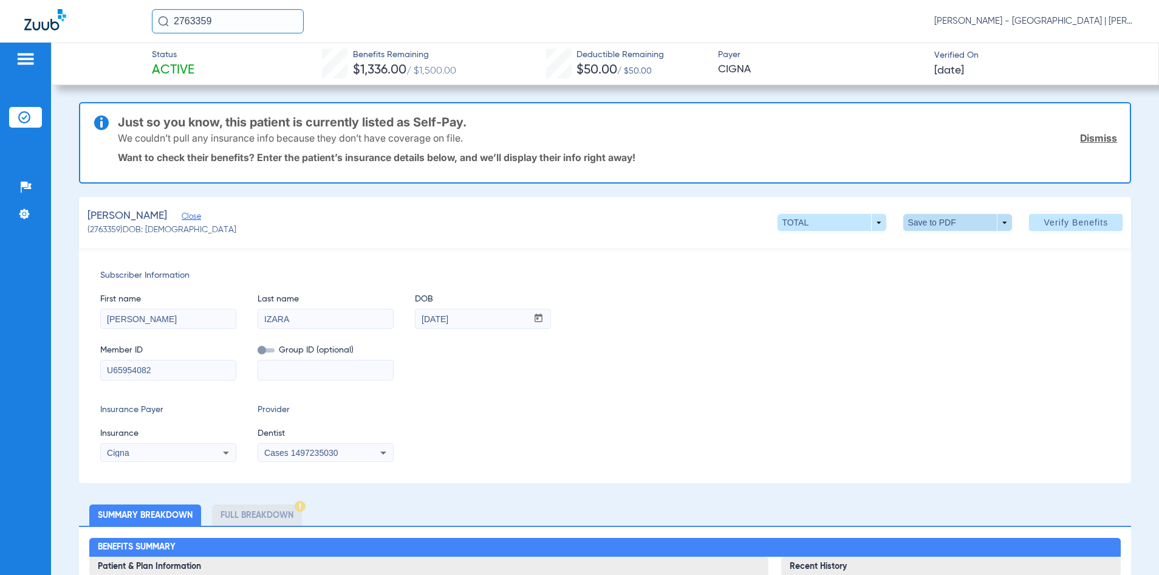
click at [943, 221] on span at bounding box center [957, 222] width 29 height 29
click at [934, 244] on span "Save to PDF" at bounding box center [953, 246] width 48 height 9
click at [204, 18] on input "2763359" at bounding box center [228, 21] width 152 height 24
click at [135, 368] on input "U65954082" at bounding box center [168, 369] width 135 height 19
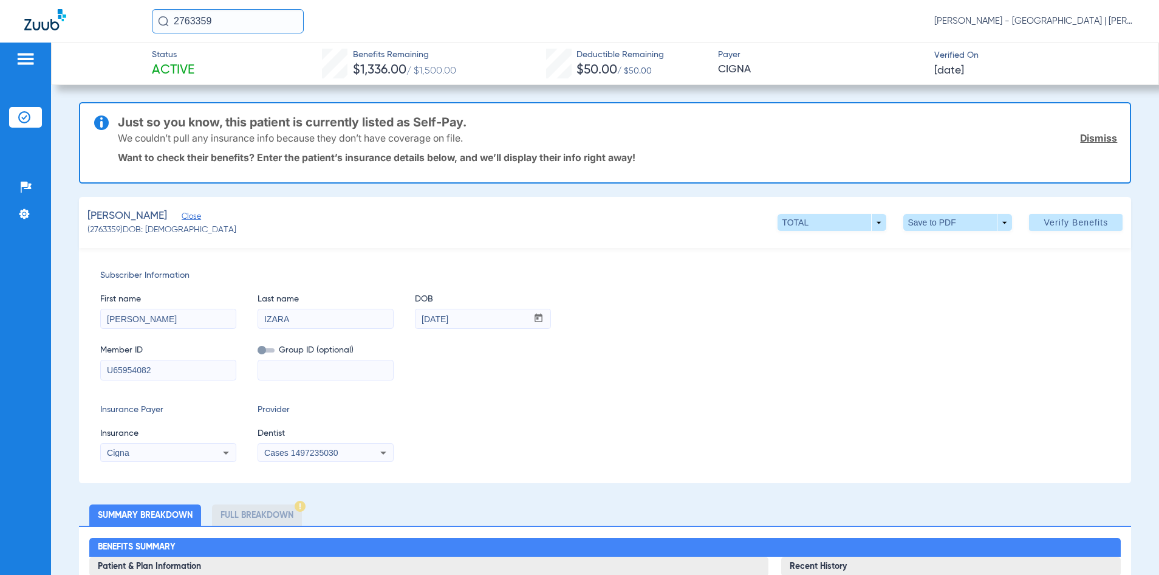
click at [135, 368] on input "U65954082" at bounding box center [168, 369] width 135 height 19
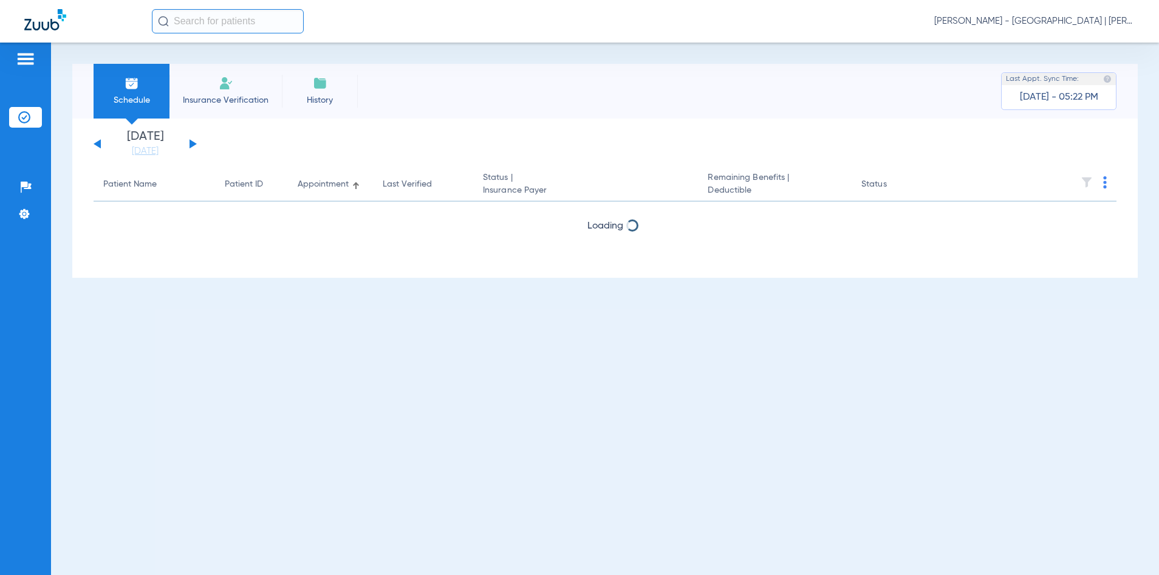
click at [206, 24] on input "text" at bounding box center [228, 21] width 152 height 24
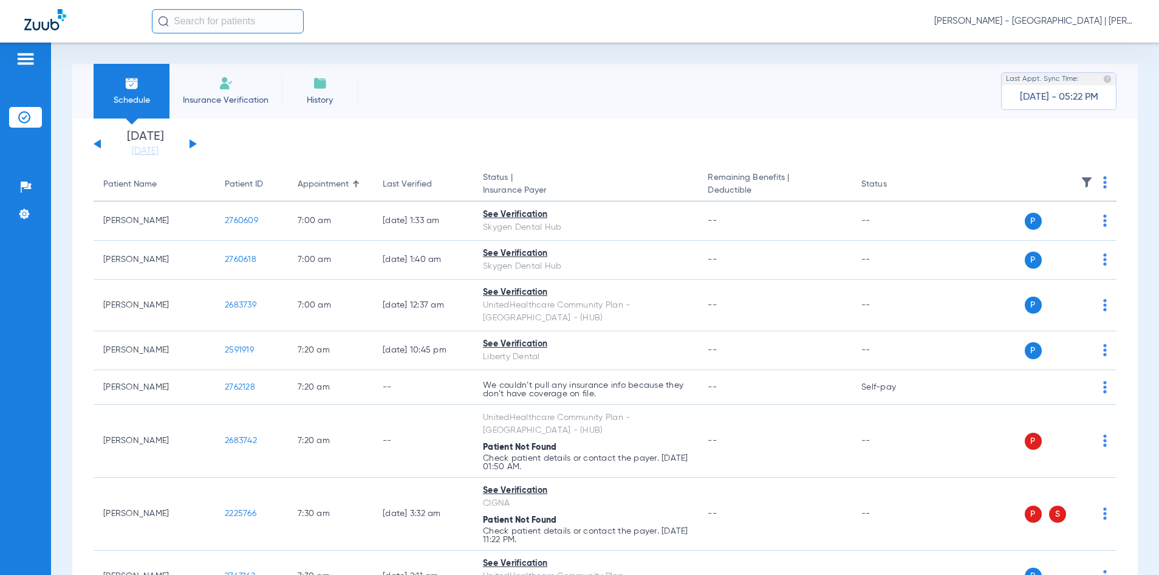
type input "2"
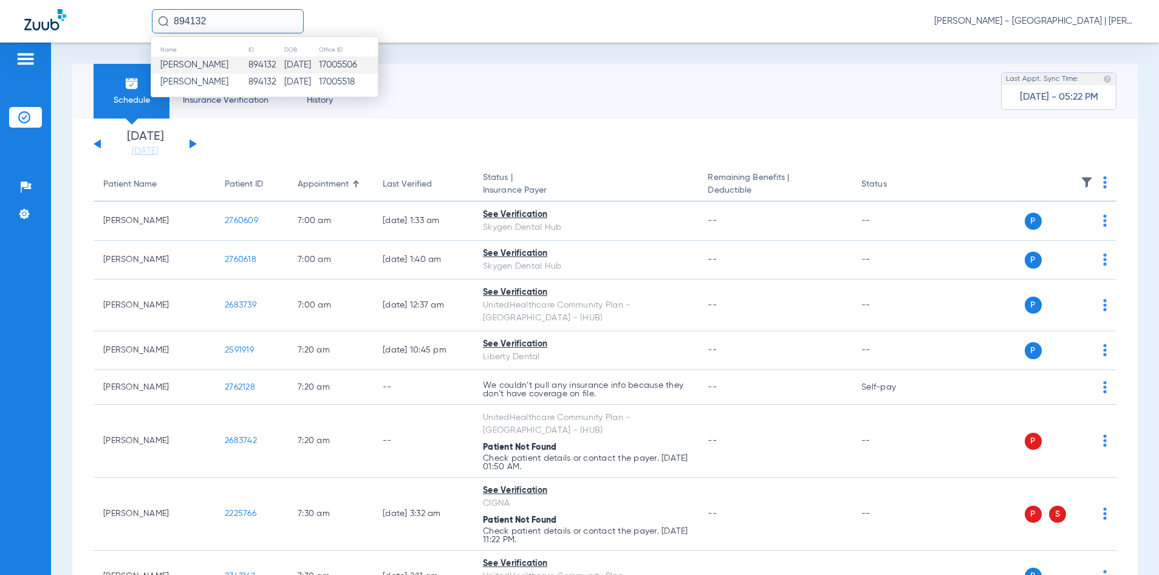
type input "894132"
click at [267, 72] on td "894132" at bounding box center [266, 64] width 36 height 17
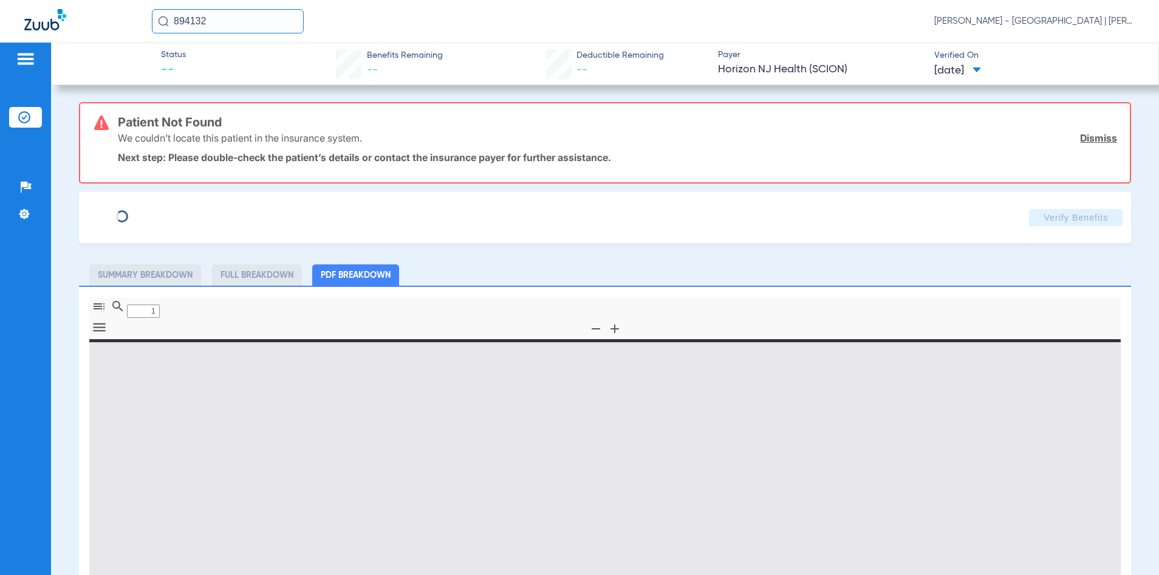
type input "[PERSON_NAME]"
type input "[DATE]"
type input "70189369"
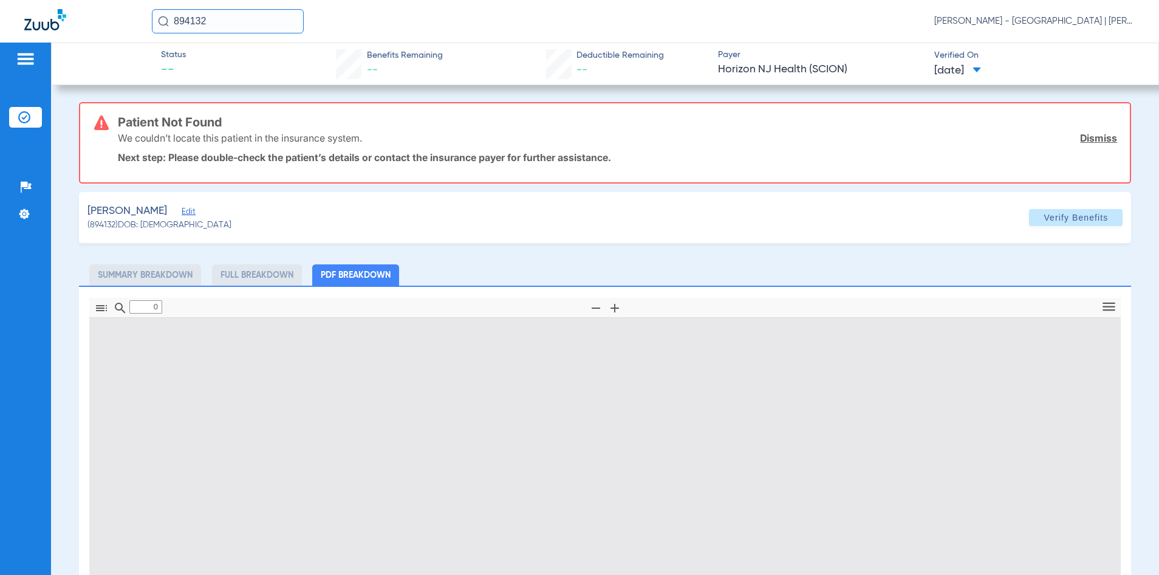
type input "1"
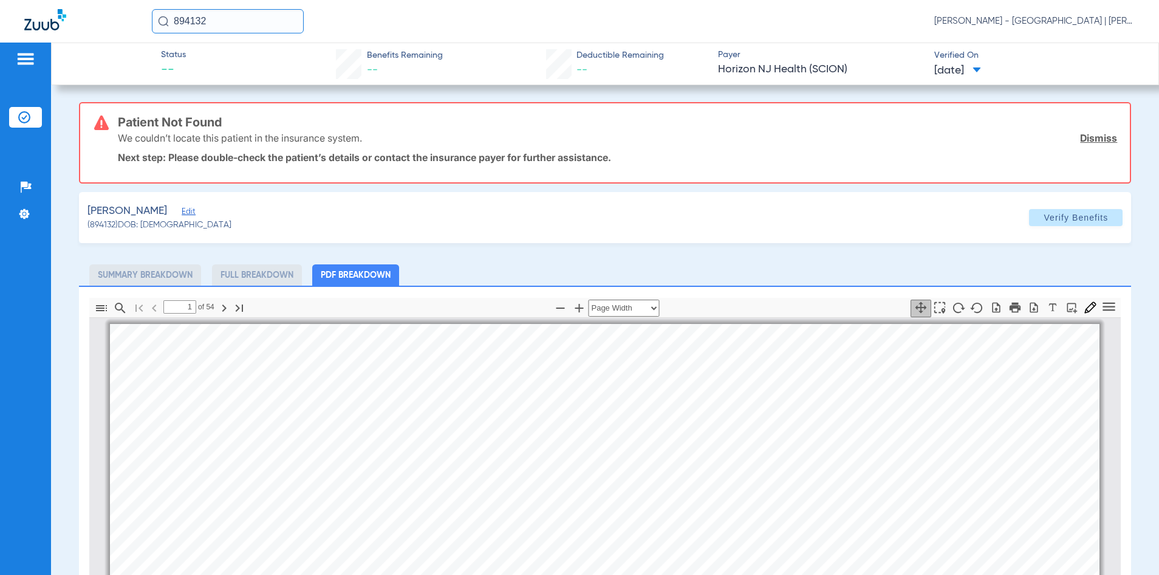
scroll to position [6, 0]
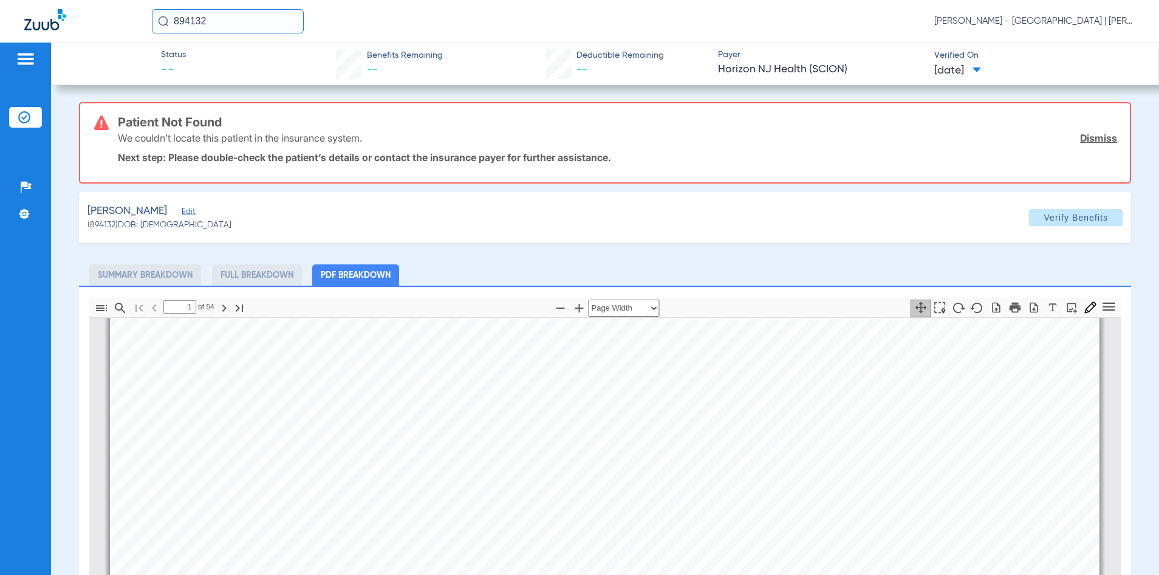
click at [210, 17] on input "894132" at bounding box center [228, 21] width 152 height 24
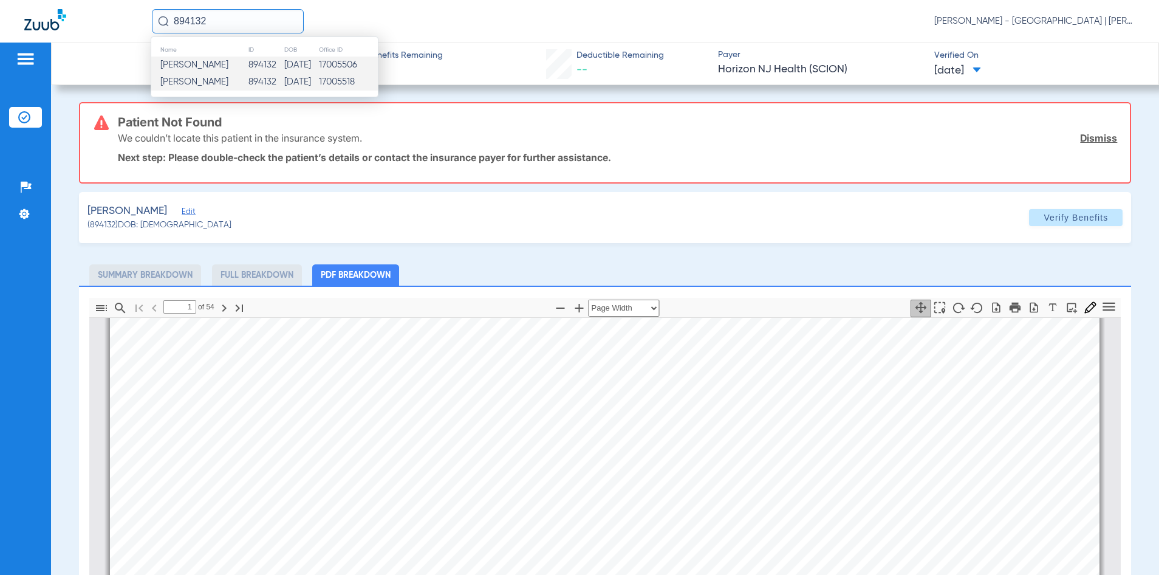
drag, startPoint x: 243, startPoint y: 74, endPoint x: 245, endPoint y: 81, distance: 6.9
click at [248, 81] on td "894132" at bounding box center [266, 82] width 36 height 17
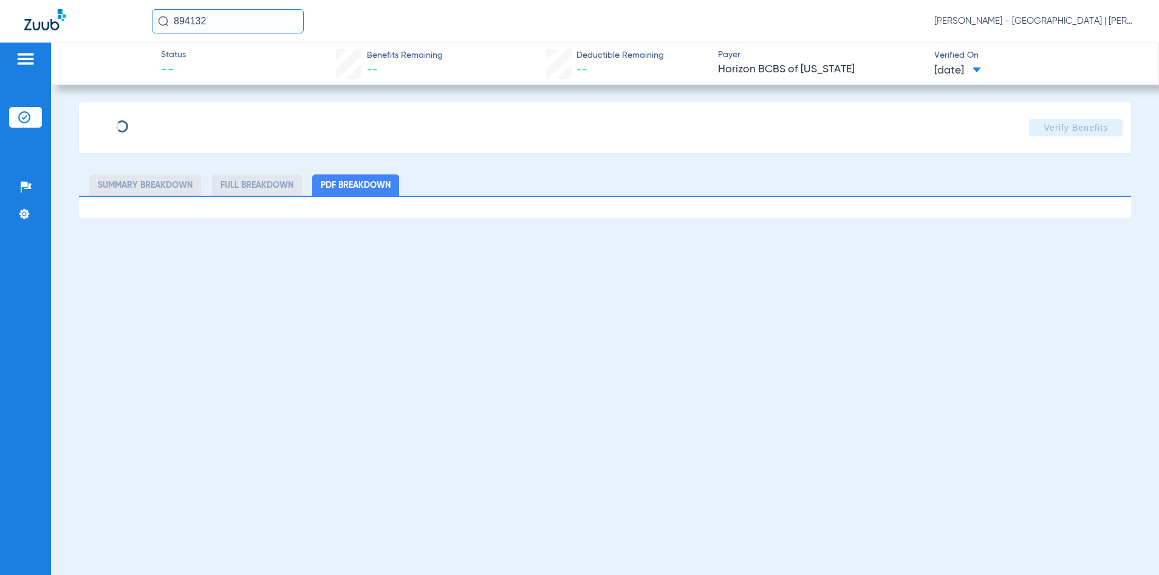
type input "[PERSON_NAME]"
type input "[DATE]"
type input "3HZN28827020"
type input "0100DN0010"
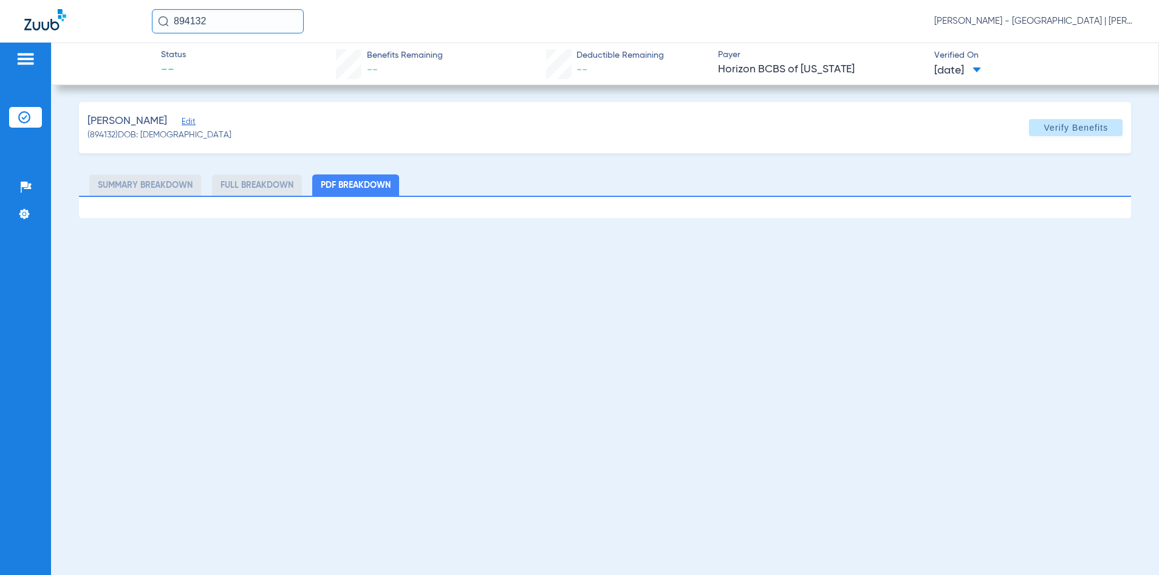
click at [210, 120] on div "[PERSON_NAME] (894132) DOB: [DEMOGRAPHIC_DATA] Verify Benefits" at bounding box center [605, 127] width 1053 height 51
click at [193, 120] on span "Edit" at bounding box center [187, 123] width 11 height 12
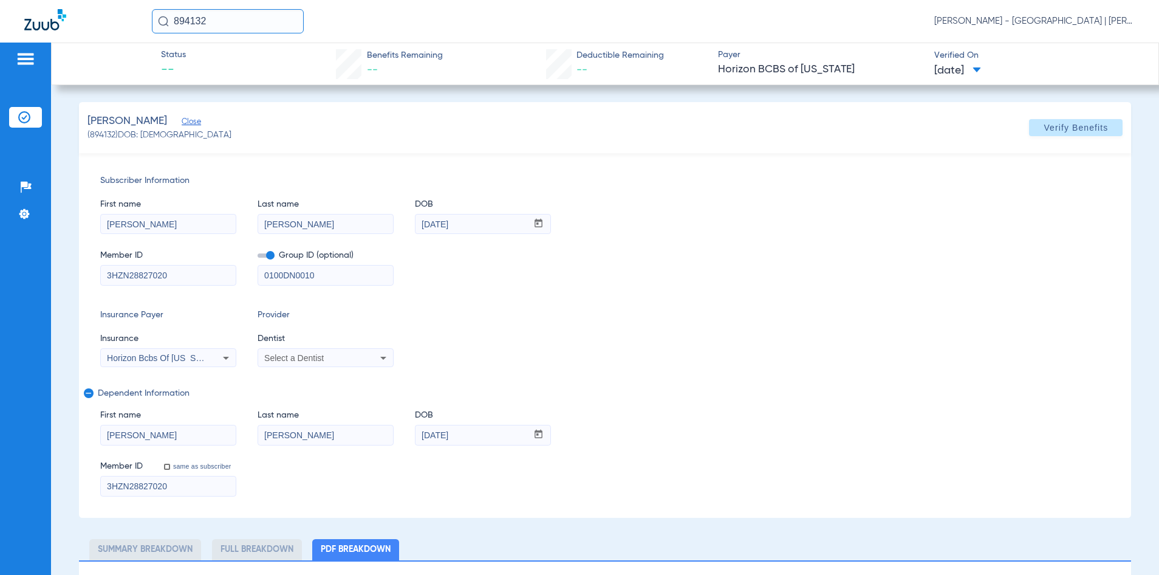
drag, startPoint x: 318, startPoint y: 275, endPoint x: 259, endPoint y: 274, distance: 59.5
click at [259, 274] on input "0100DN0010" at bounding box center [325, 274] width 135 height 19
click at [1044, 128] on span "Verify Benefits" at bounding box center [1076, 128] width 64 height 10
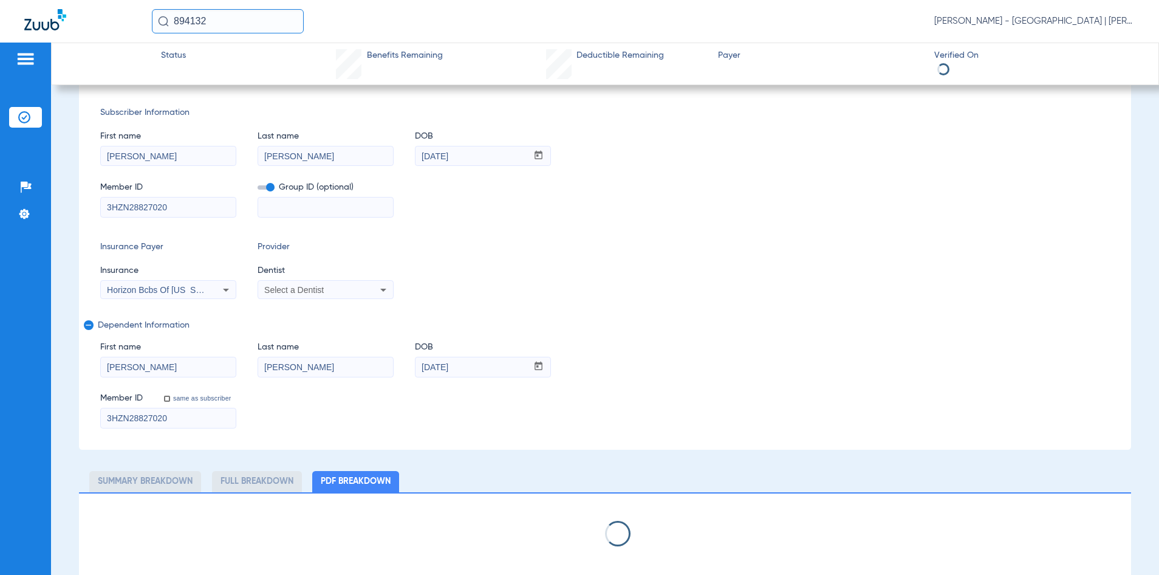
scroll to position [70, 0]
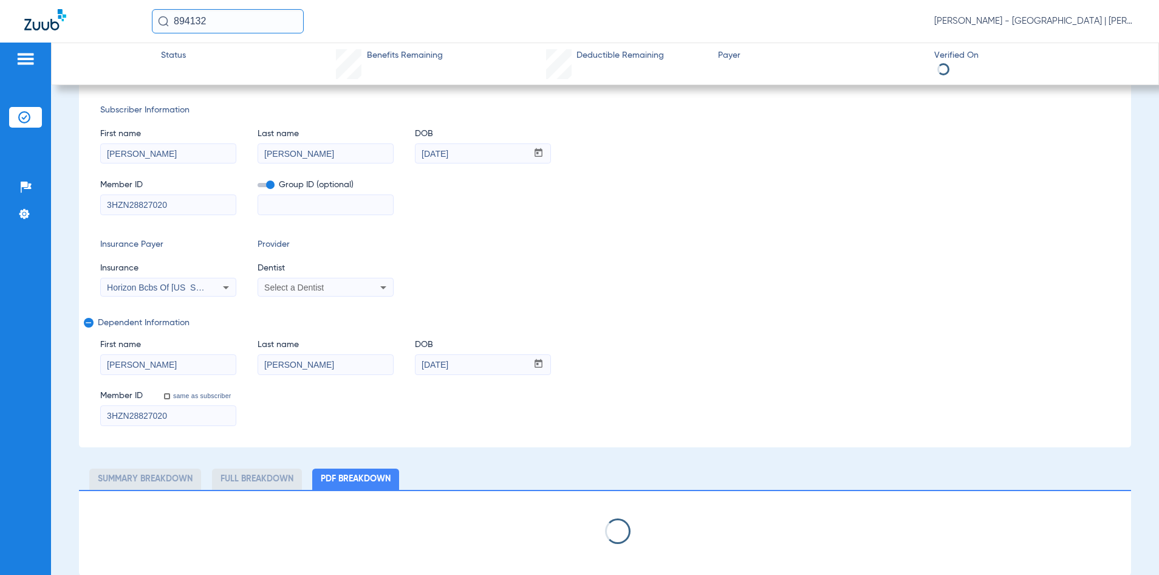
select select "page-width"
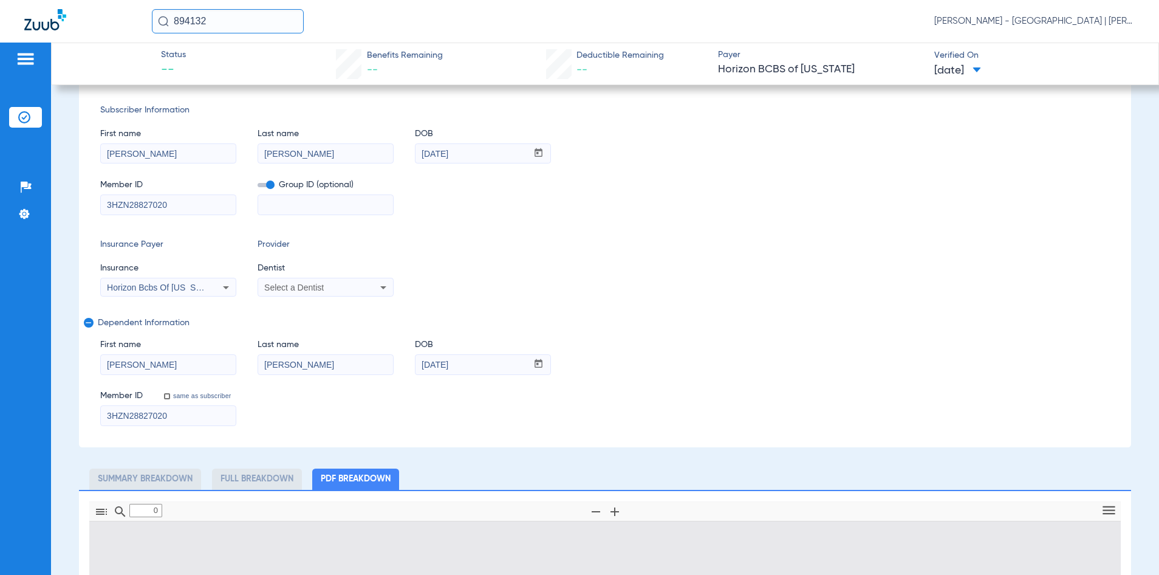
type input "1"
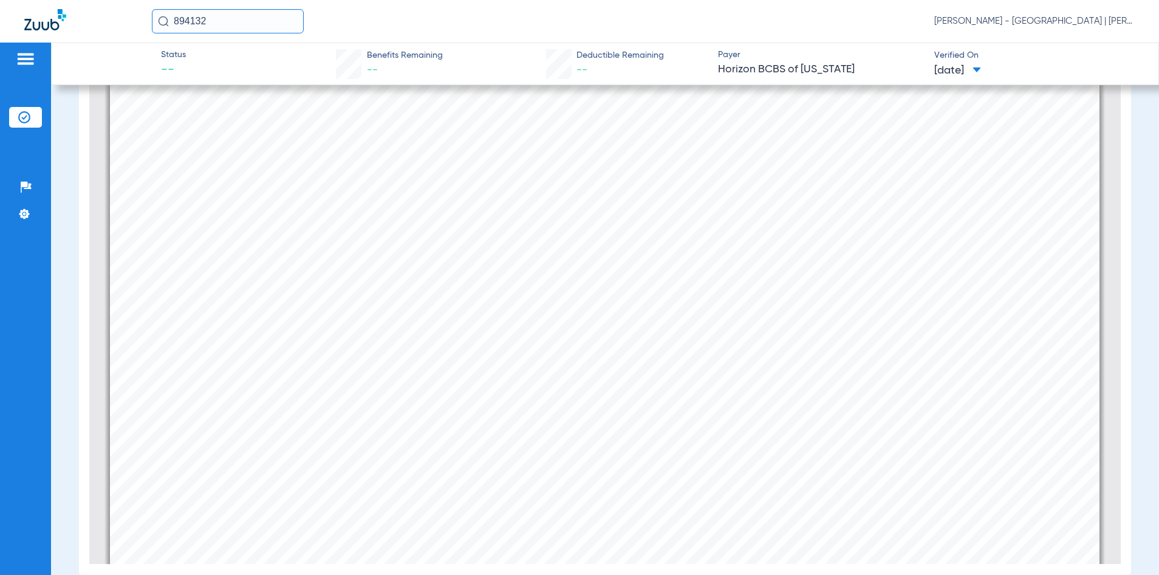
scroll to position [340, 0]
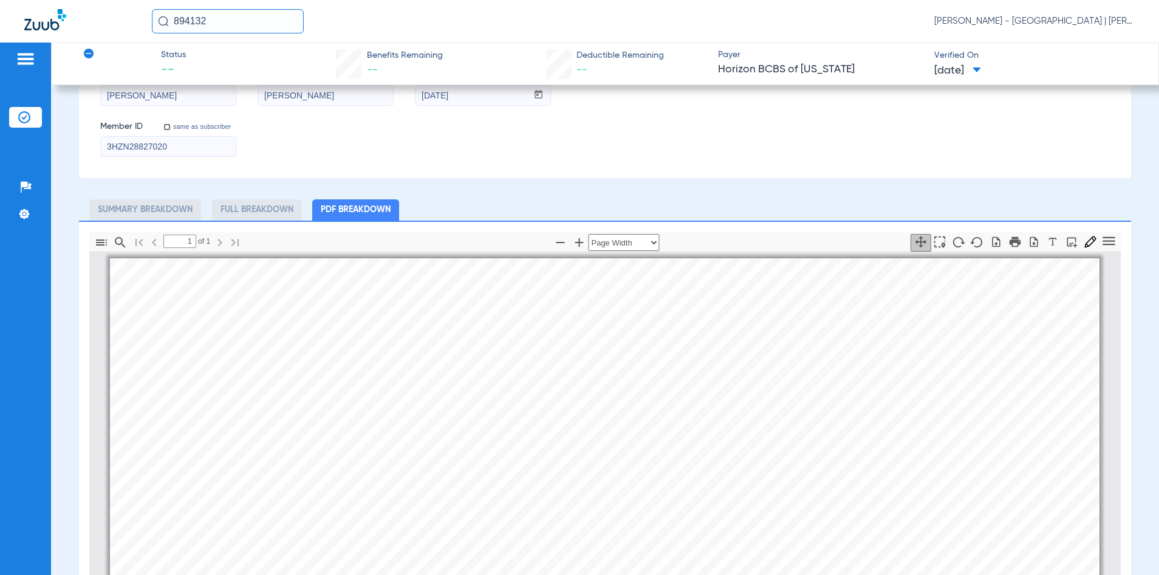
click at [199, 26] on input "894132" at bounding box center [228, 21] width 152 height 24
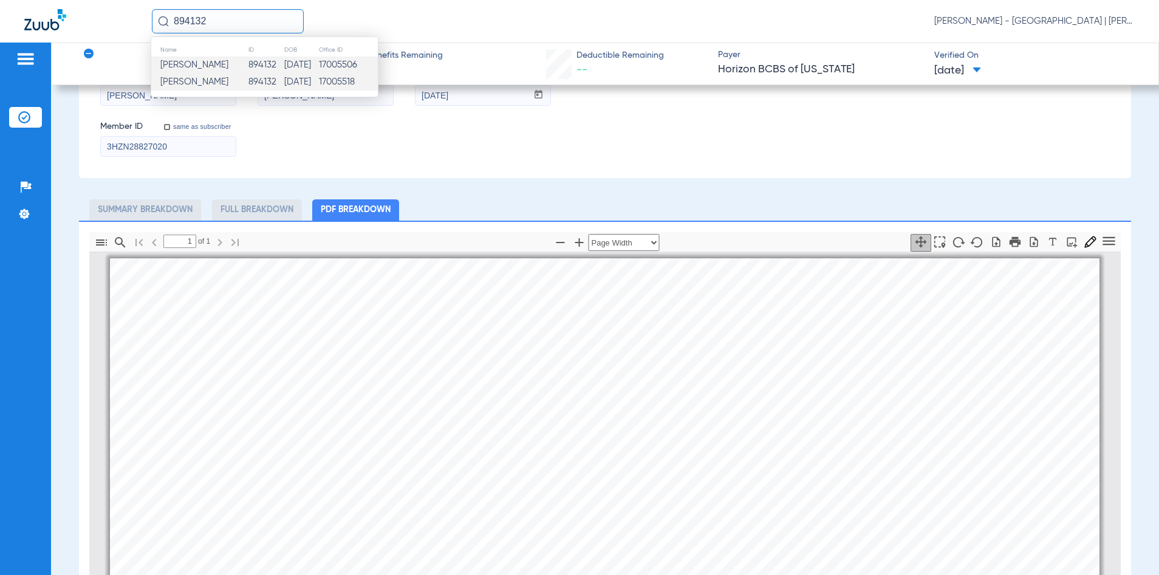
click at [199, 26] on input "894132" at bounding box center [228, 21] width 152 height 24
